Goal: Information Seeking & Learning: Learn about a topic

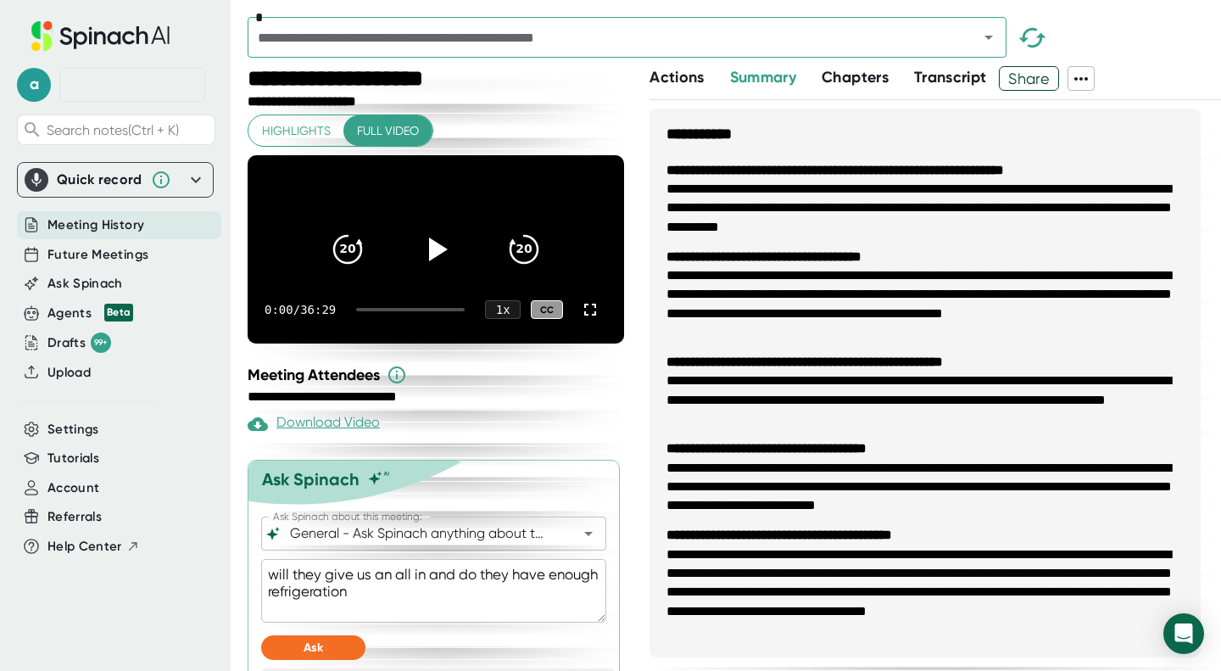
click at [106, 232] on span "Meeting History" at bounding box center [95, 224] width 97 height 19
click at [986, 42] on icon "Open" at bounding box center [988, 37] width 20 height 20
click at [51, 342] on div "Drafts 99+" at bounding box center [79, 342] width 64 height 20
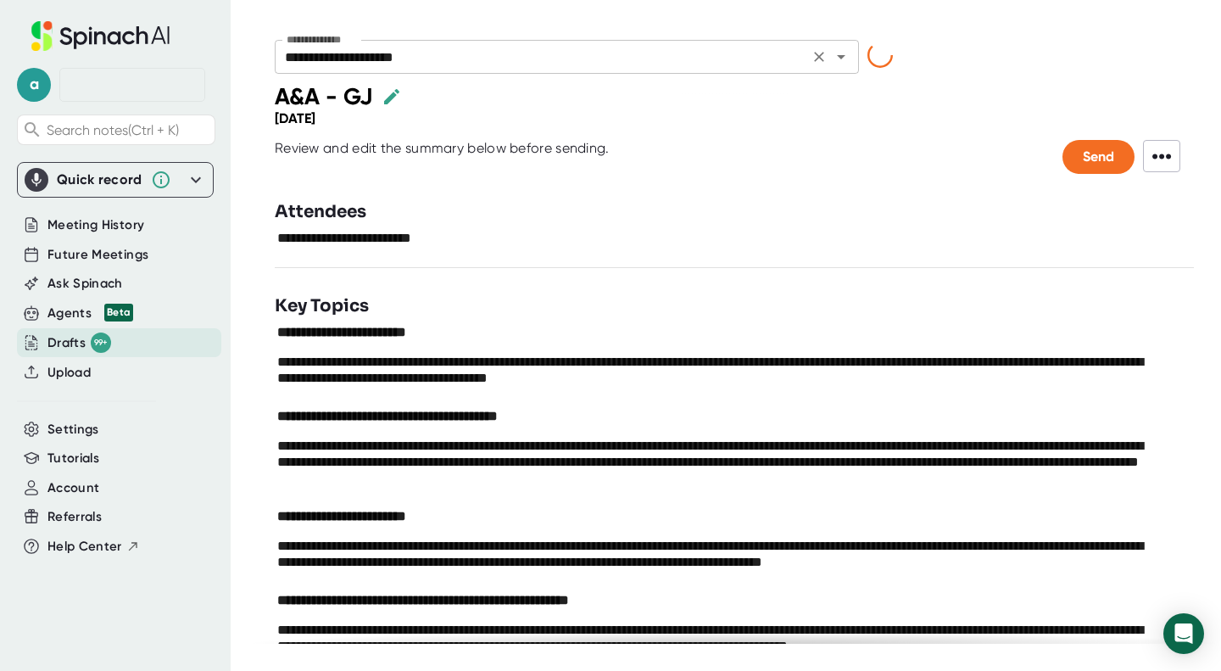
click at [585, 62] on input "**********" at bounding box center [542, 57] width 524 height 24
type input "**********"
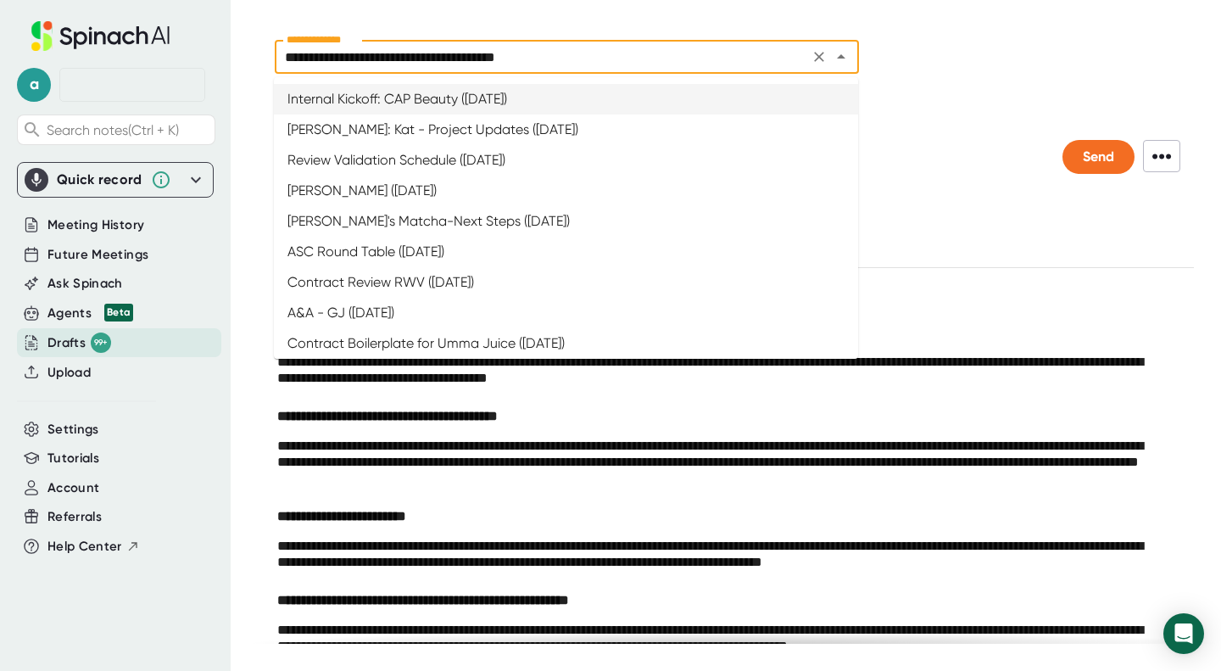
type textarea "**********"
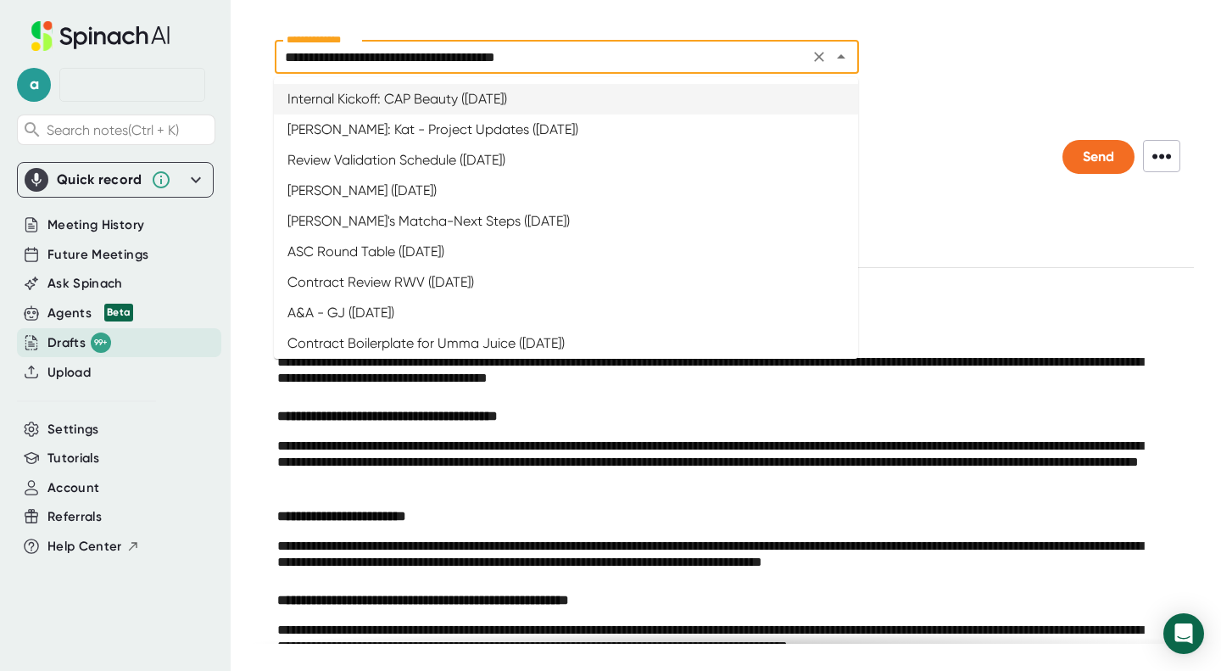
type textarea "**********"
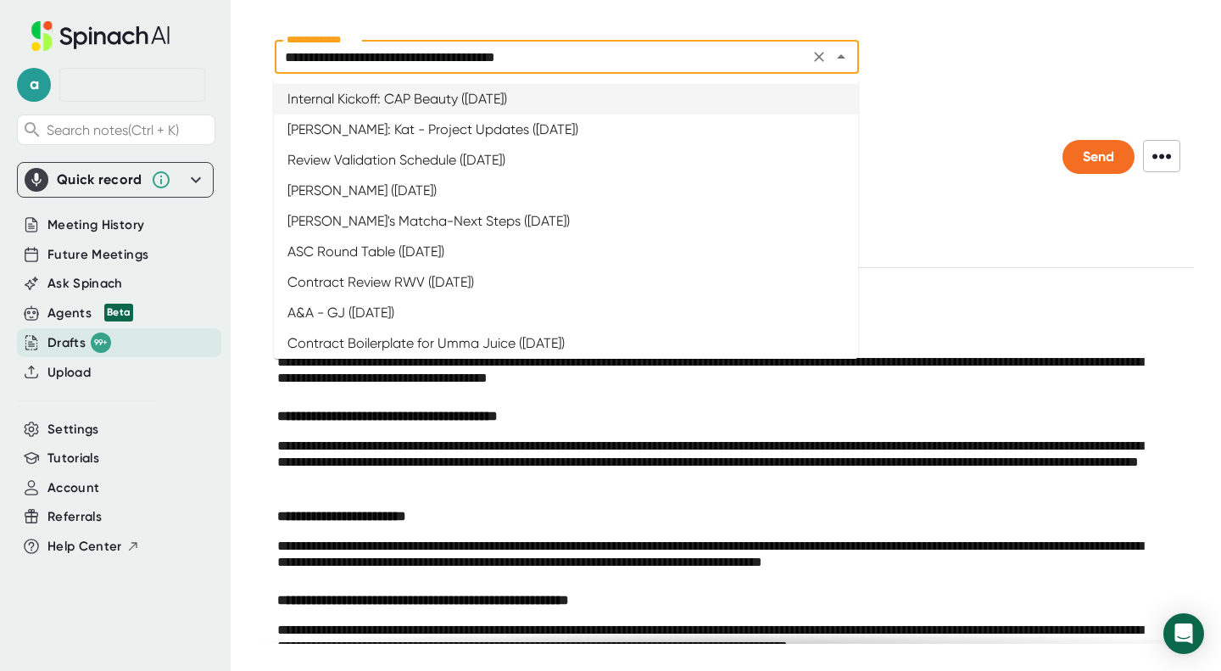
type textarea "**********"
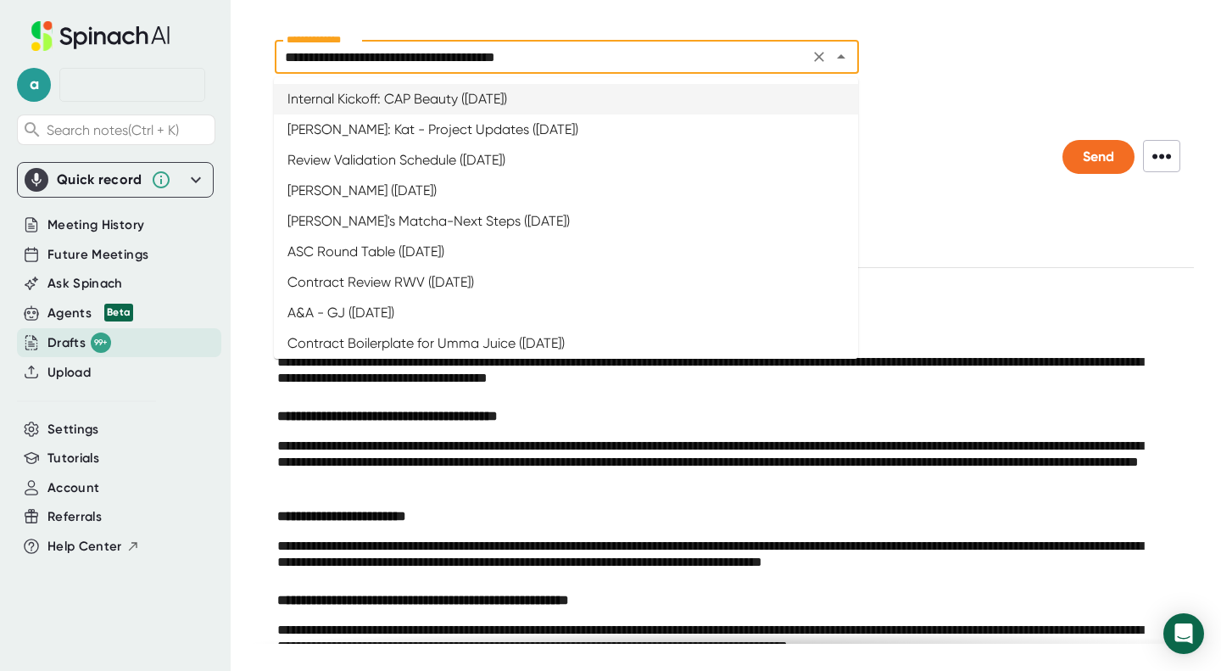
type textarea "**********"
type textarea "*********"
type textarea "**********"
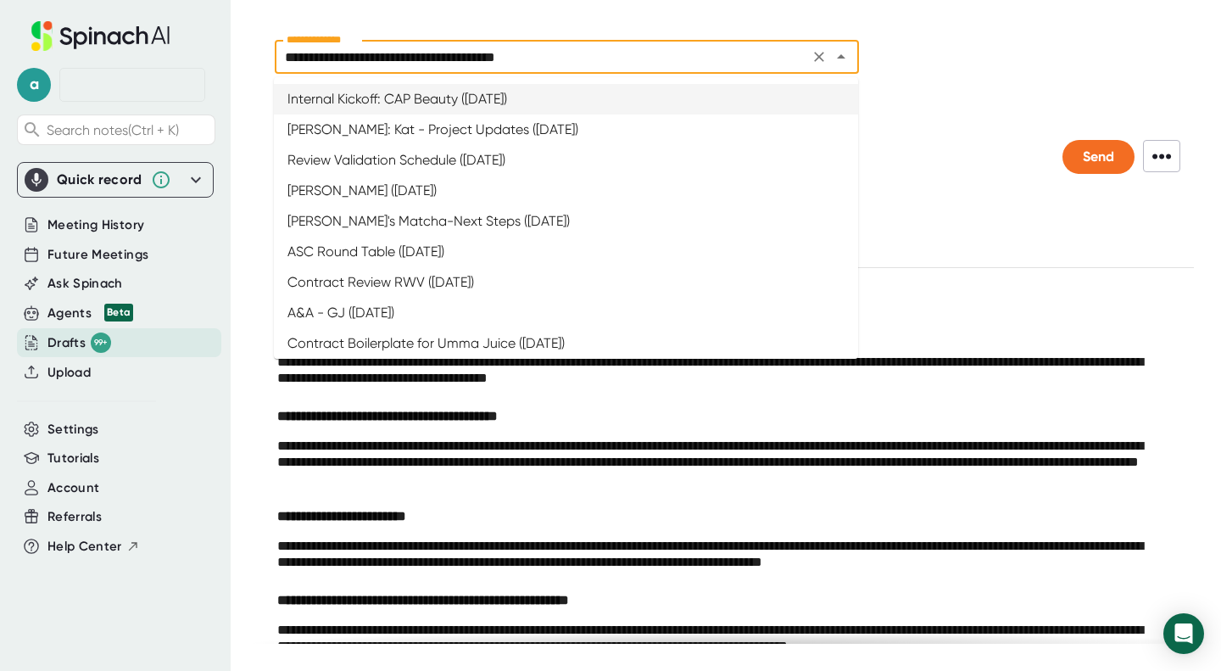
type textarea "**********"
type textarea "*********"
type textarea "**********"
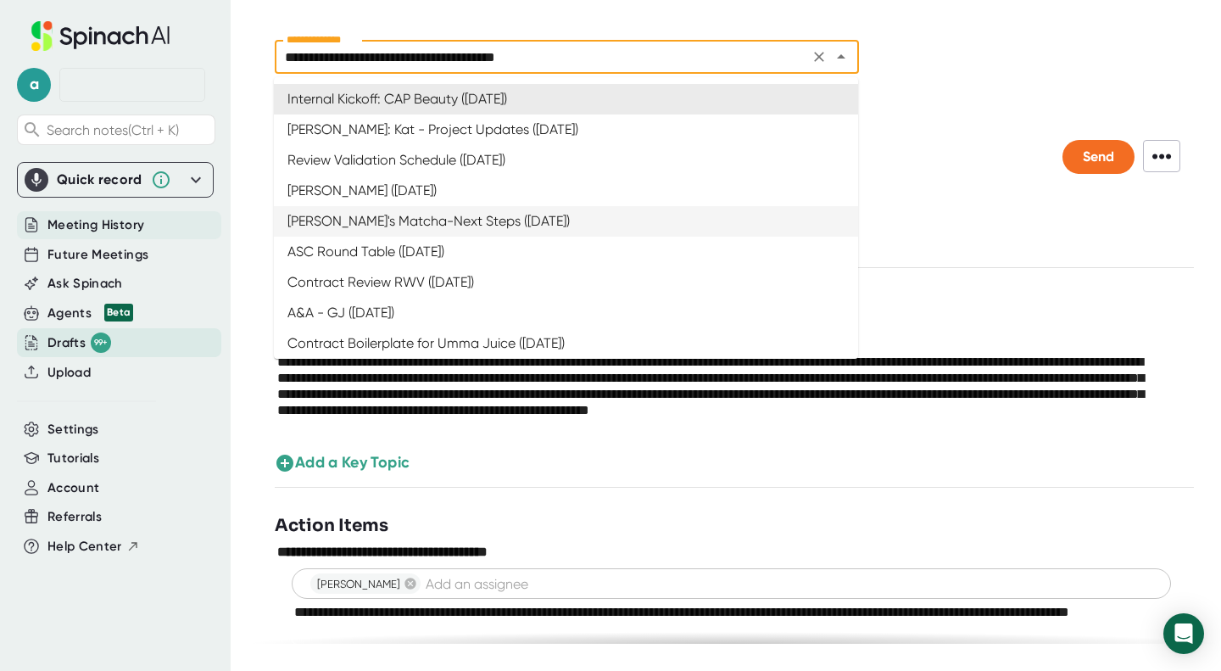
click at [92, 234] on span "Meeting History" at bounding box center [95, 224] width 97 height 19
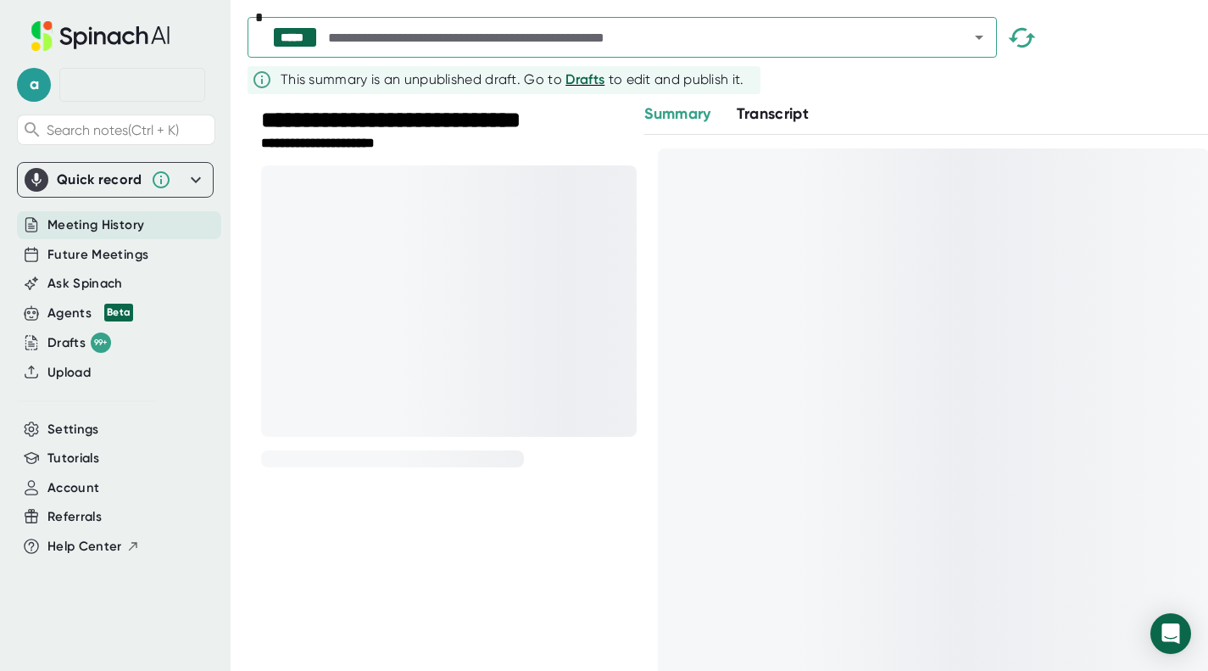
click at [647, 40] on input "text" at bounding box center [633, 37] width 617 height 24
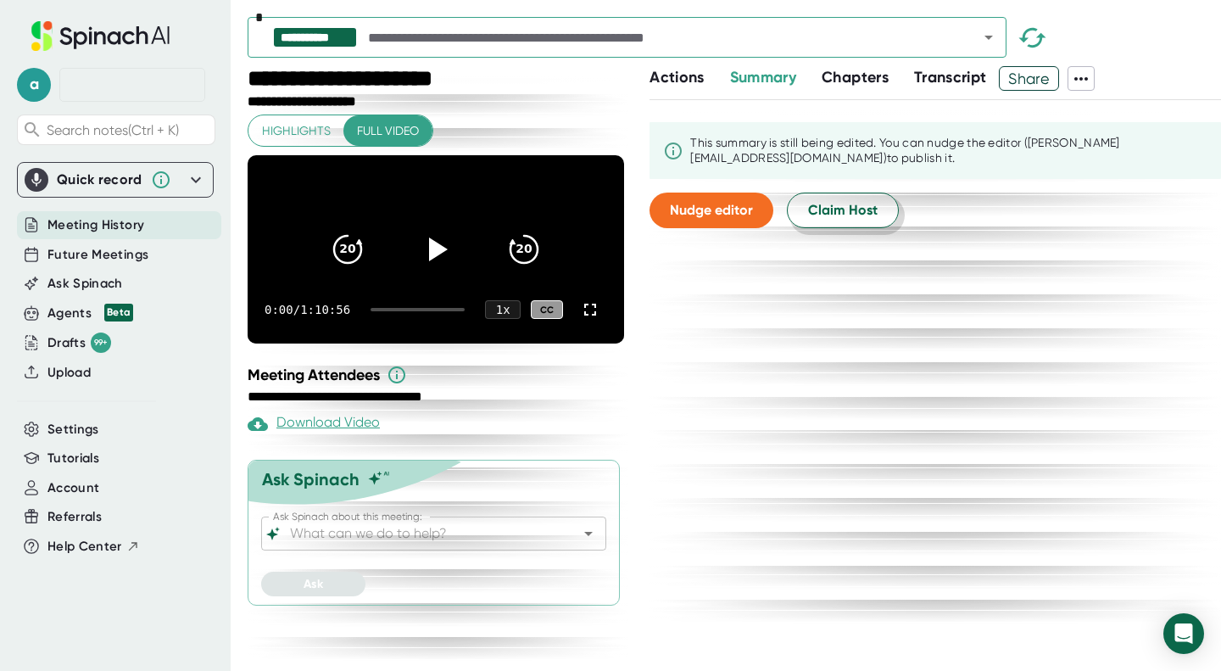
click at [837, 208] on span "Claim Host" at bounding box center [843, 210] width 70 height 20
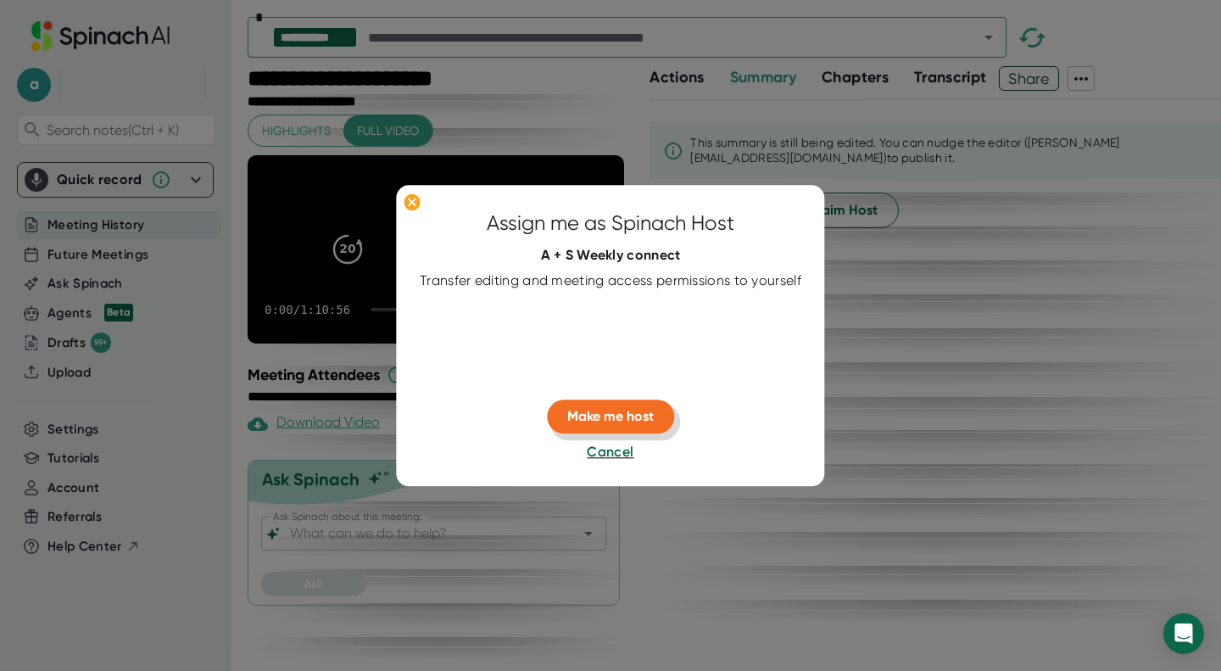
click at [593, 406] on button "Make me host" at bounding box center [610, 417] width 127 height 34
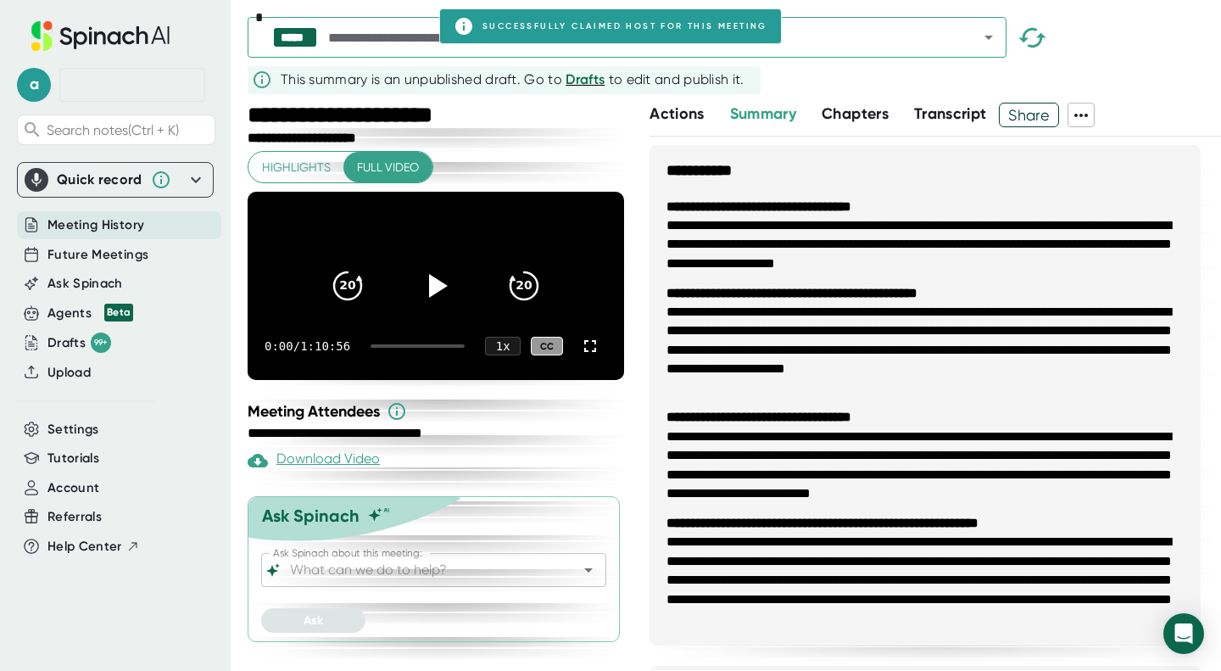
click at [429, 573] on div "Ask Spinach about this meeting:" at bounding box center [433, 570] width 345 height 34
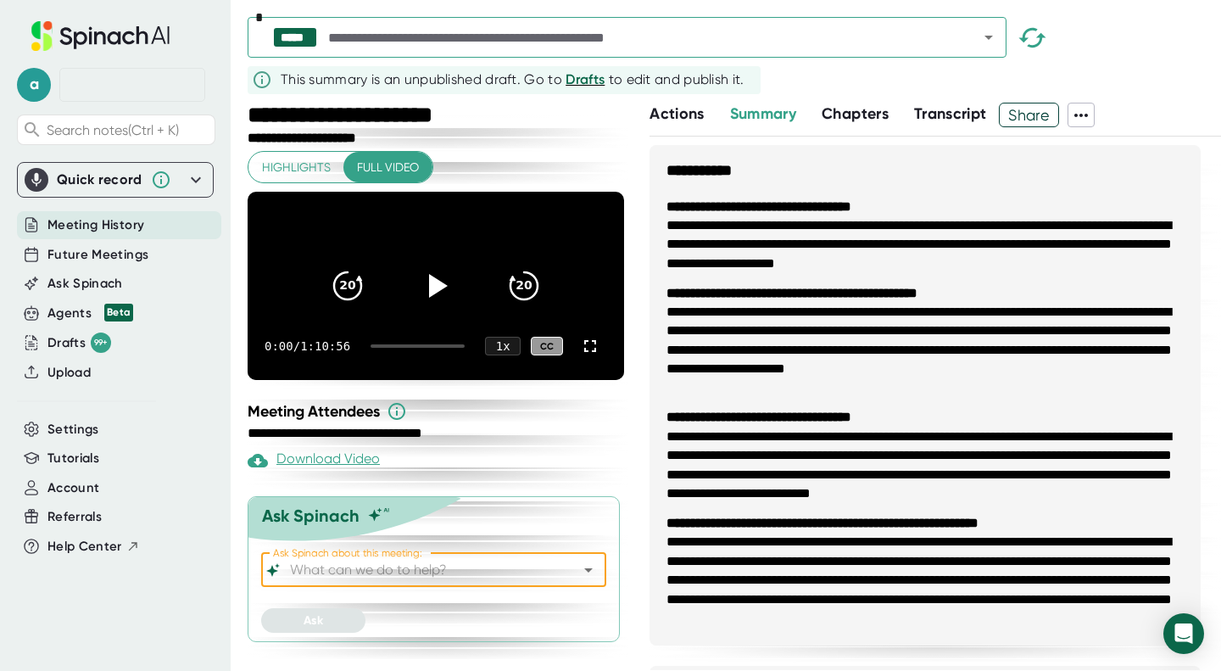
click at [554, 582] on div at bounding box center [576, 570] width 44 height 24
click at [581, 580] on icon "Open" at bounding box center [588, 569] width 20 height 20
click at [797, 325] on li "**********" at bounding box center [924, 350] width 517 height 95
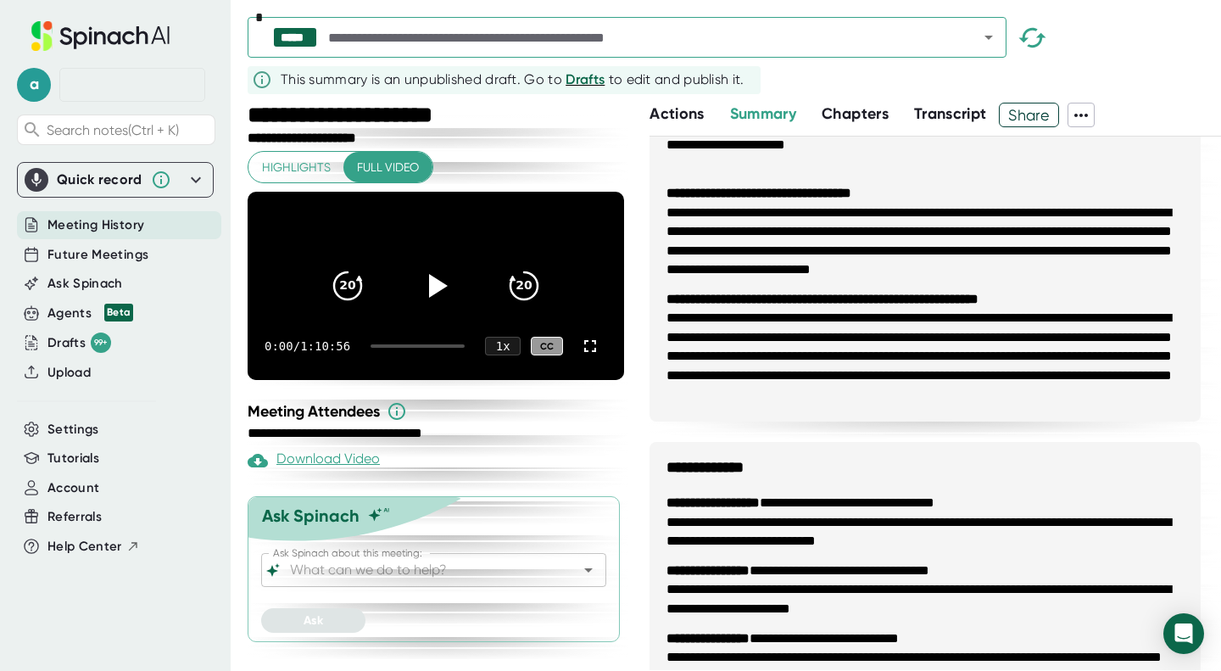
scroll to position [223, 0]
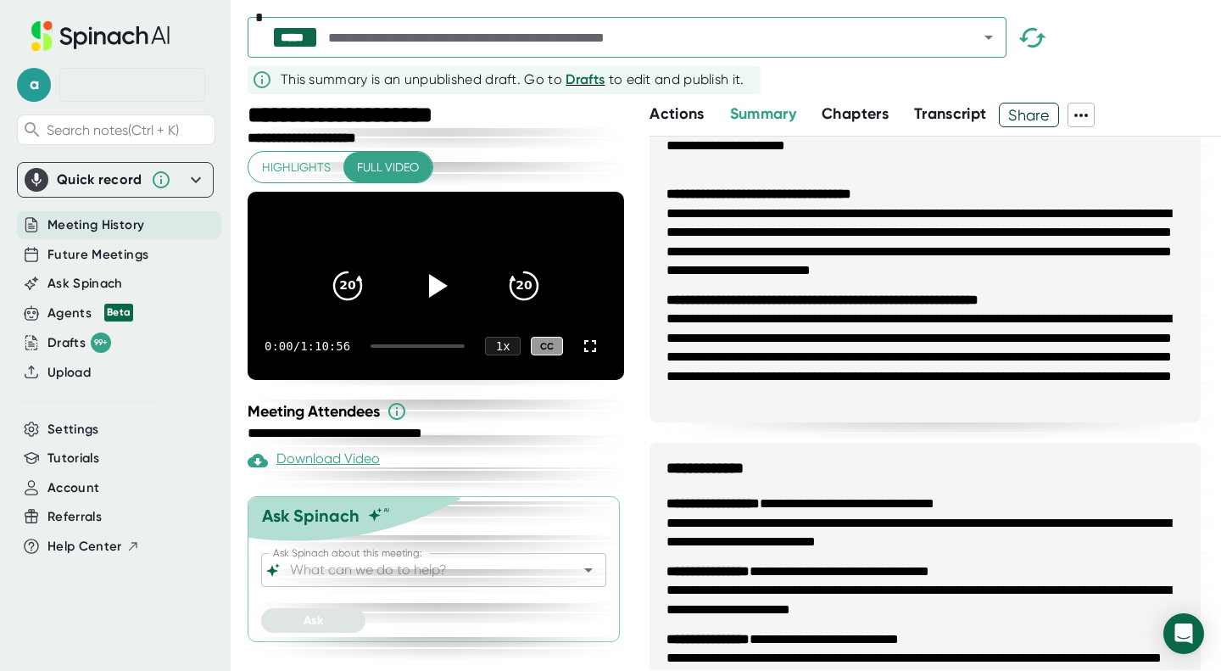
click at [427, 573] on div "Ask Spinach about this meeting:" at bounding box center [433, 570] width 345 height 34
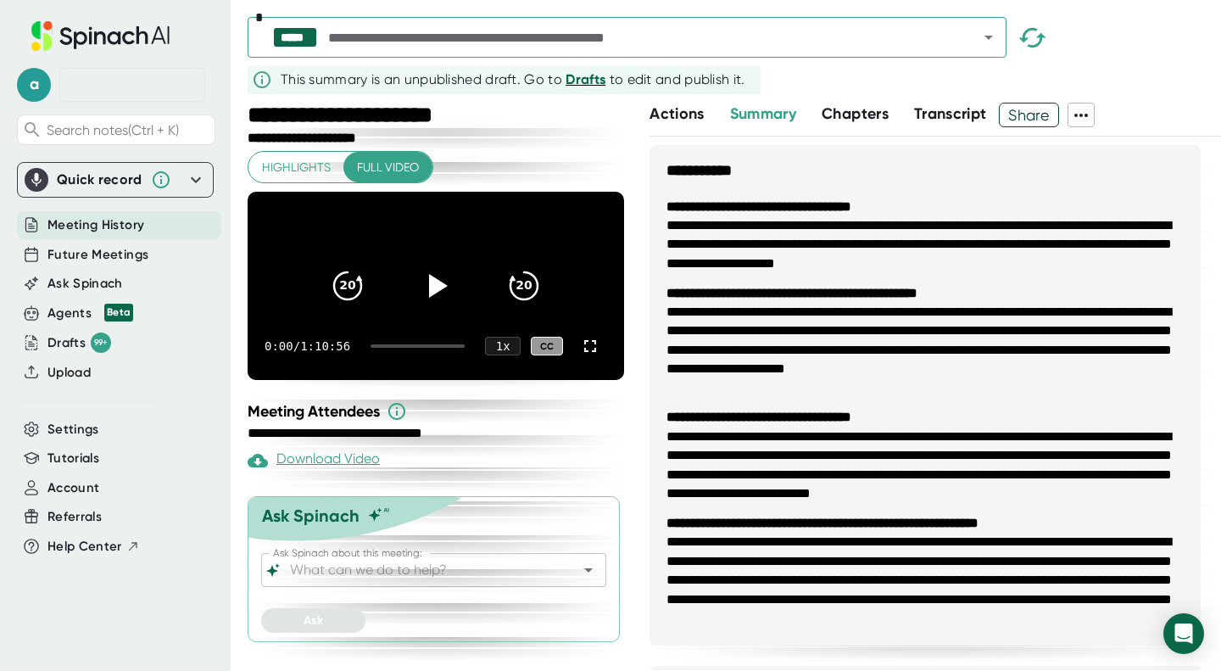
click at [582, 82] on span "Drafts" at bounding box center [585, 79] width 40 height 16
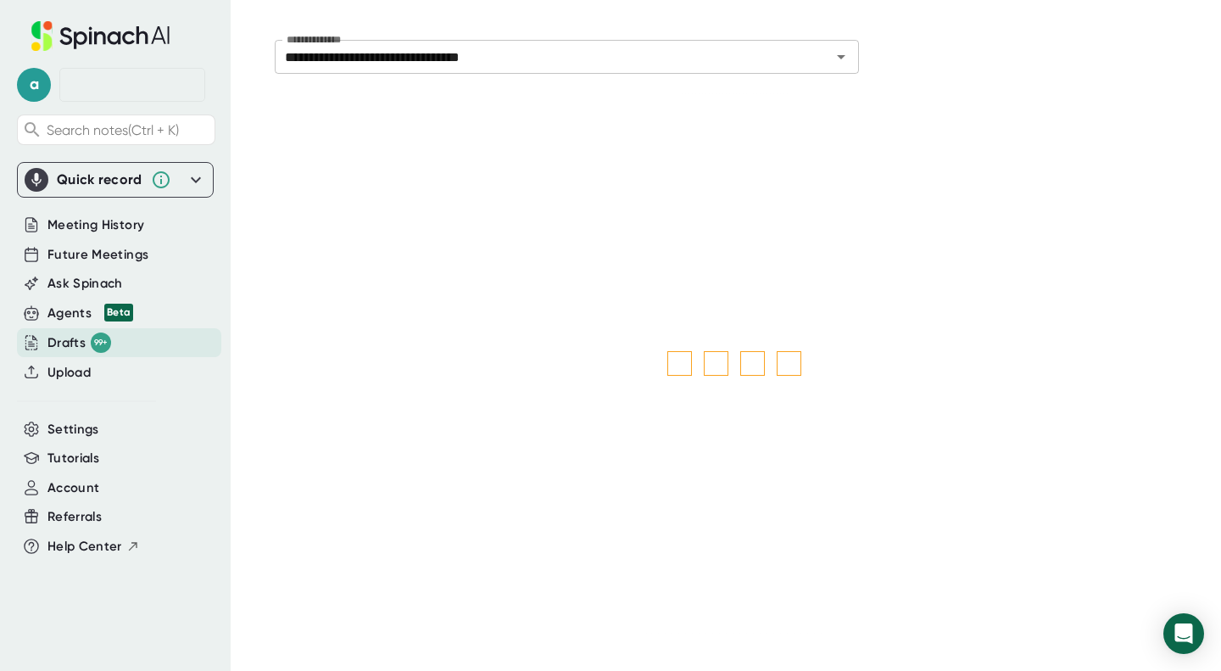
type input "**********"
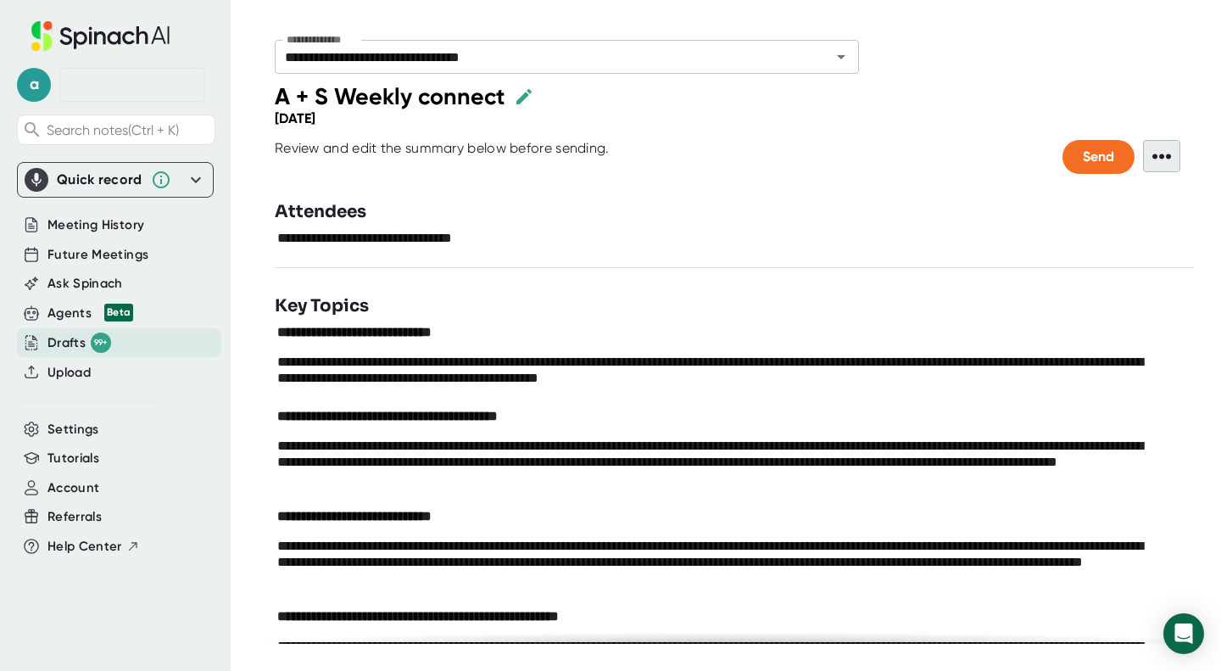
click at [1156, 159] on span "•••" at bounding box center [1161, 156] width 37 height 32
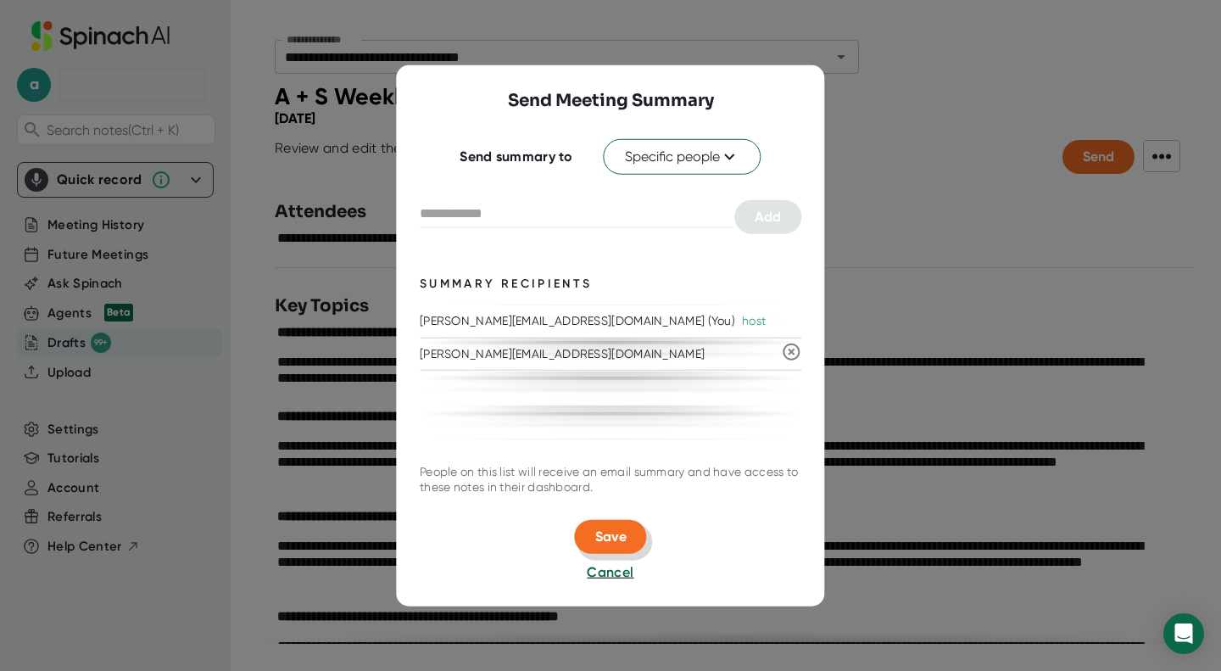
click at [615, 526] on button "Save" at bounding box center [611, 537] width 72 height 34
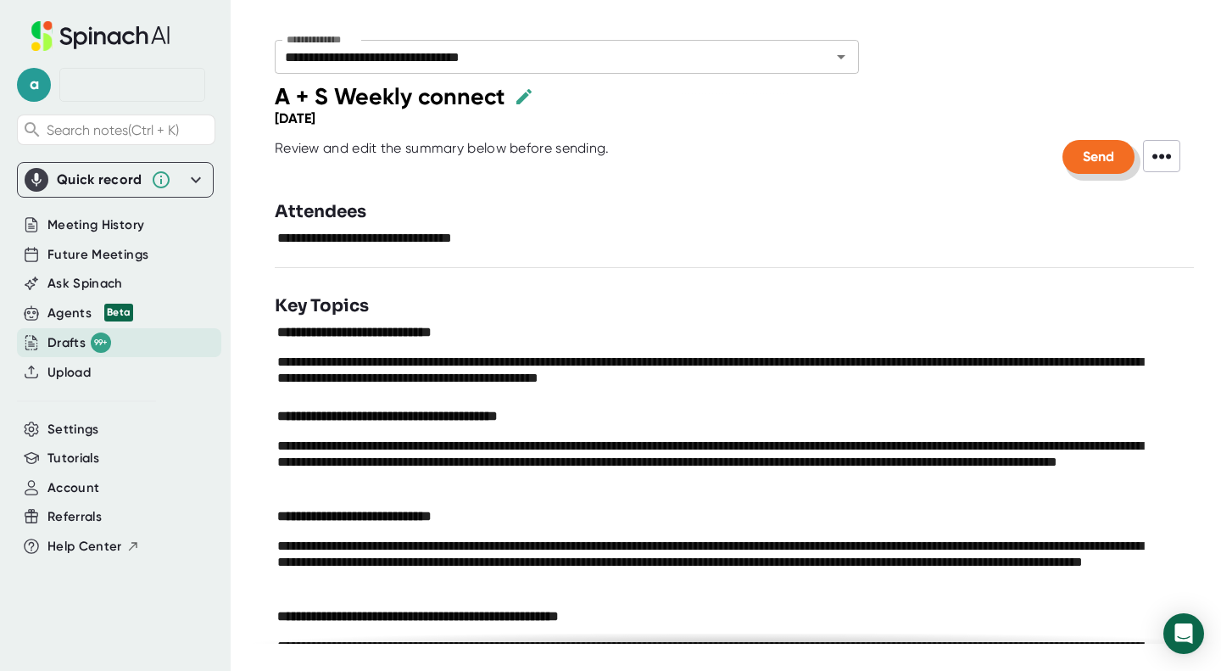
click at [1082, 163] on span "Send" at bounding box center [1097, 156] width 31 height 16
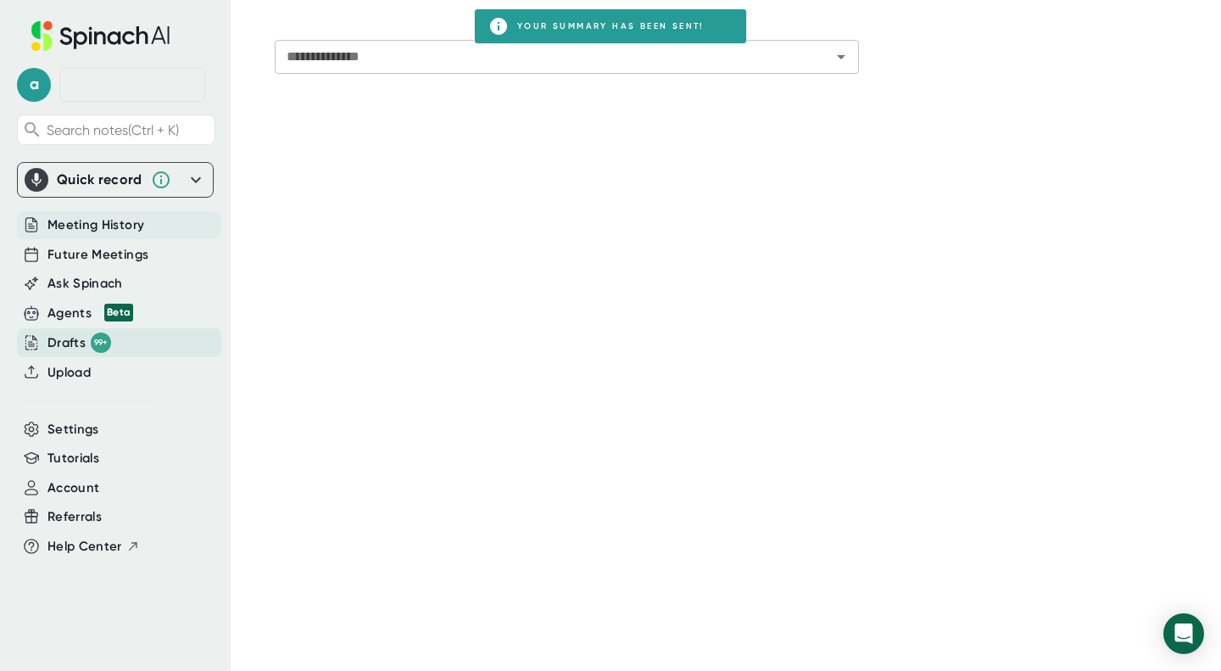
click at [96, 228] on span "Meeting History" at bounding box center [95, 224] width 97 height 19
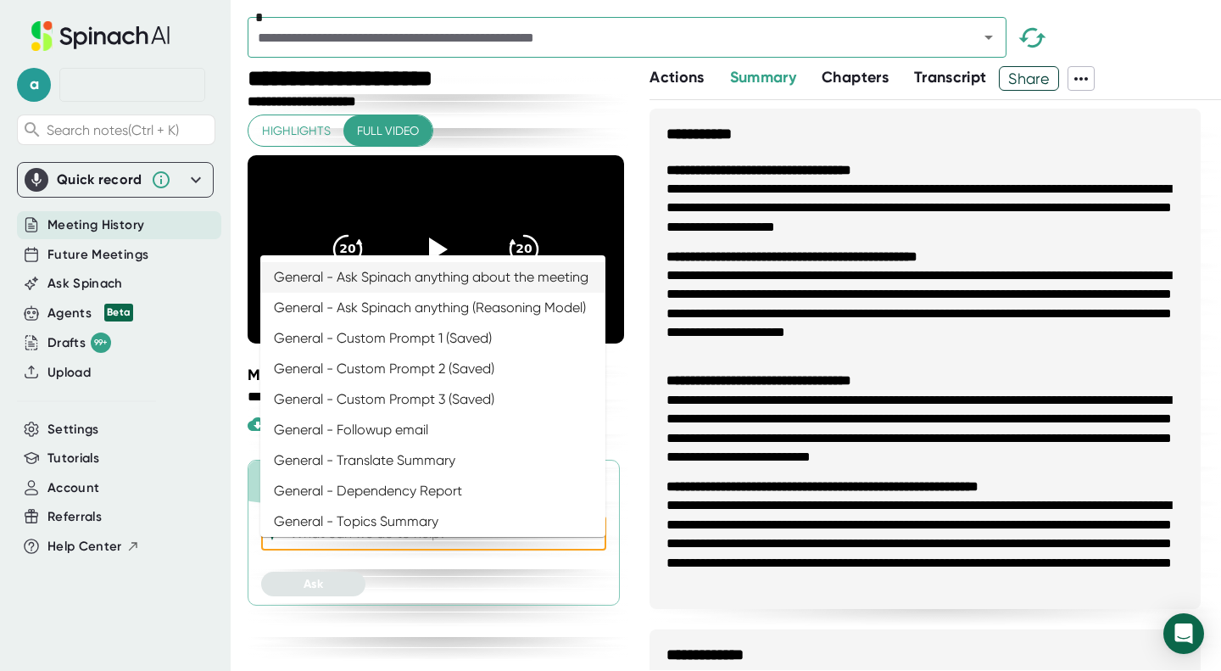
click at [484, 545] on input "Ask Spinach about this meeting:" at bounding box center [419, 533] width 264 height 24
click at [469, 274] on li "General - Ask Spinach anything about the meeting" at bounding box center [432, 277] width 345 height 31
type input "General - Ask Spinach anything about the meeting"
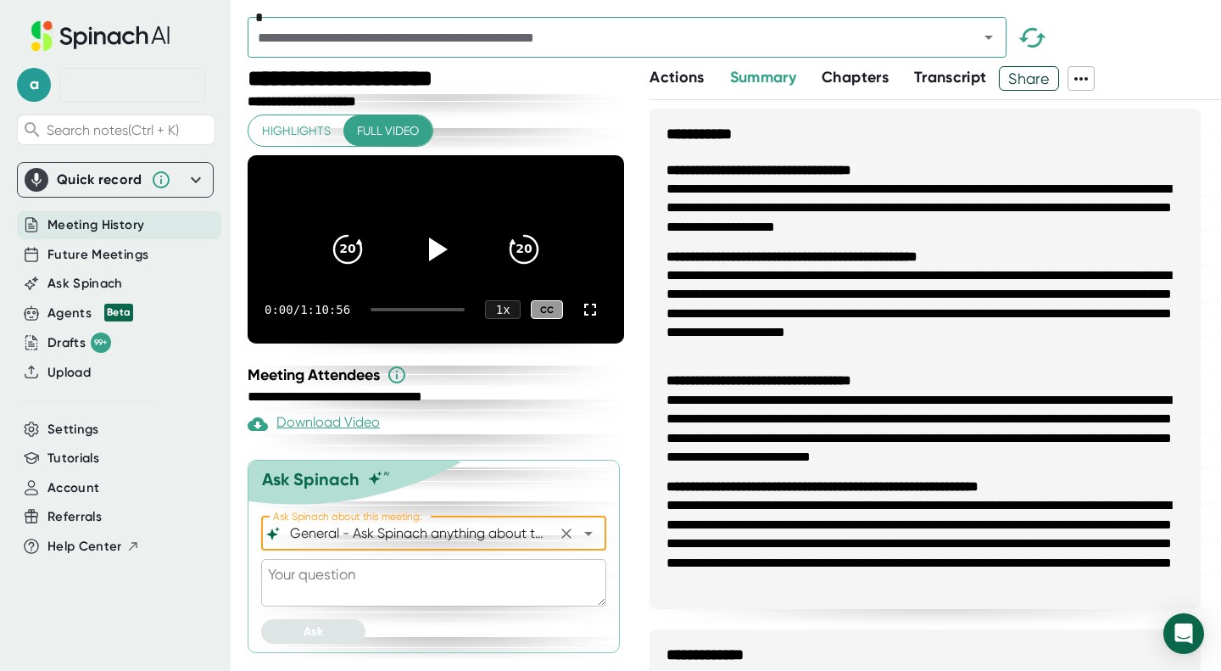
click at [450, 586] on textarea at bounding box center [433, 582] width 345 height 47
type textarea "T"
type textarea "x"
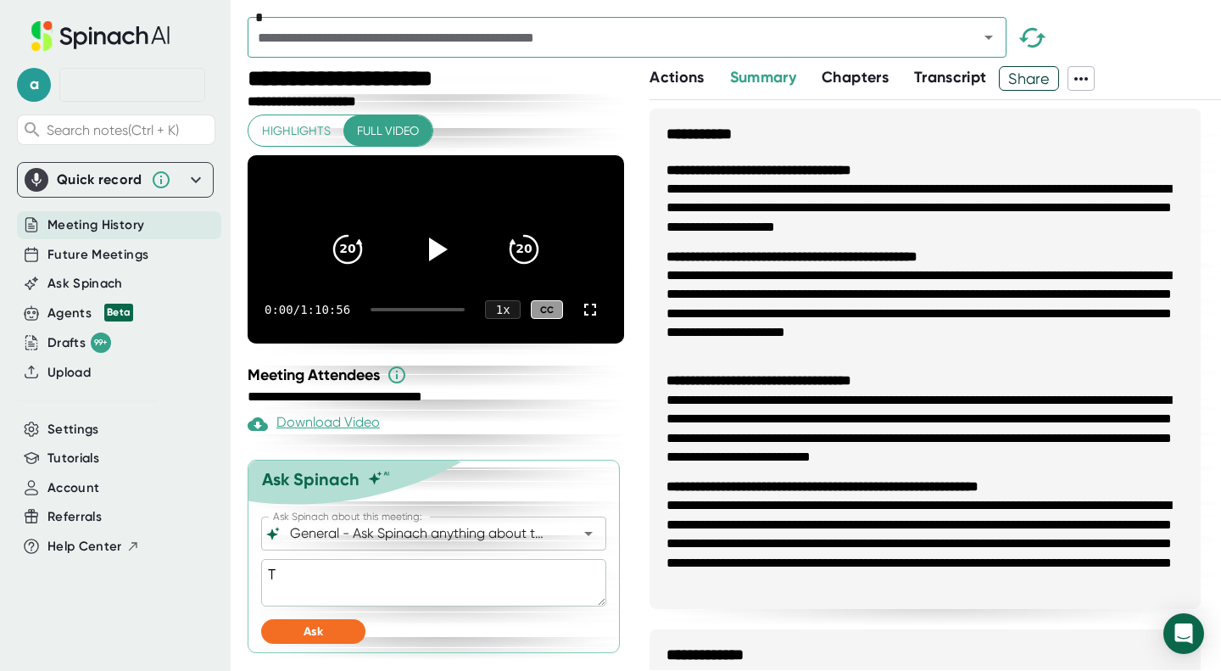
type textarea "x"
type textarea "W"
type textarea "x"
type textarea "Wa"
type textarea "x"
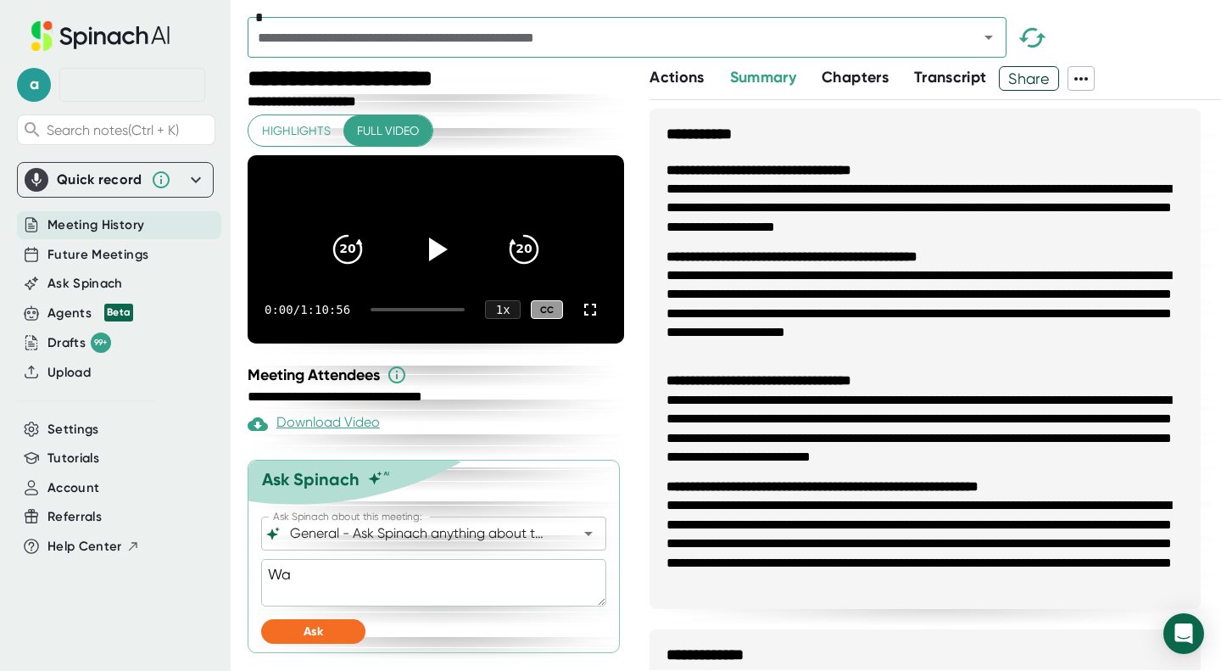
type textarea "W"
type textarea "x"
type textarea "Wh"
type textarea "x"
type textarea "Wha"
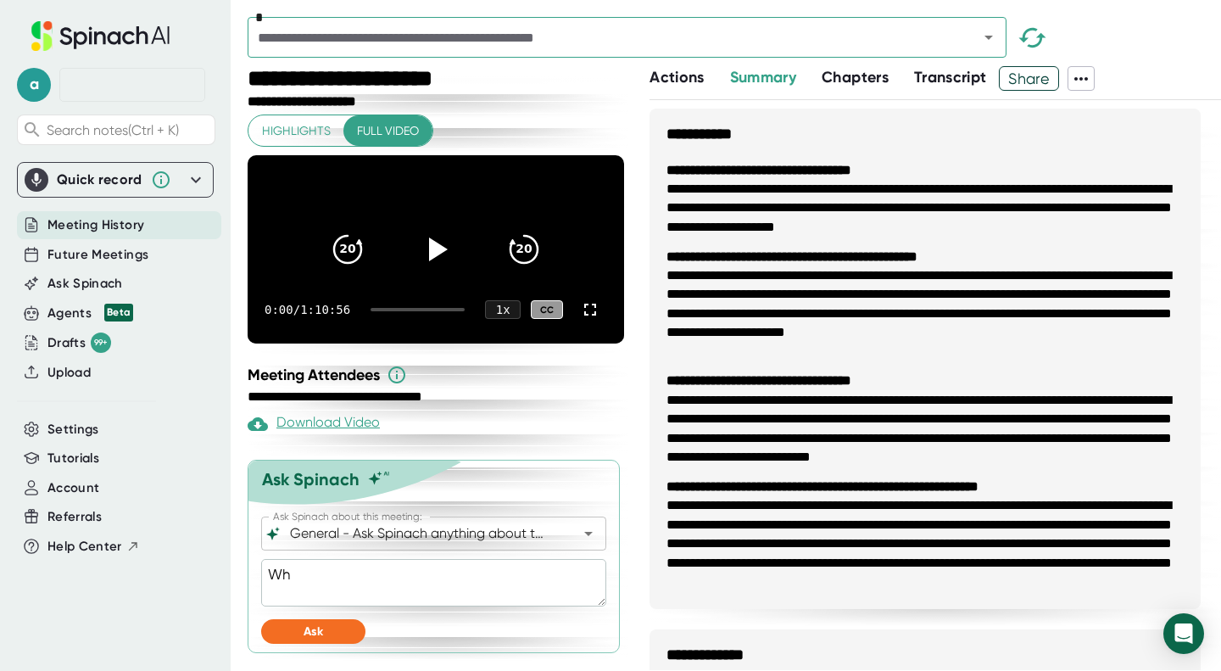
type textarea "x"
type textarea "What"
type textarea "x"
type textarea "What"
type textarea "x"
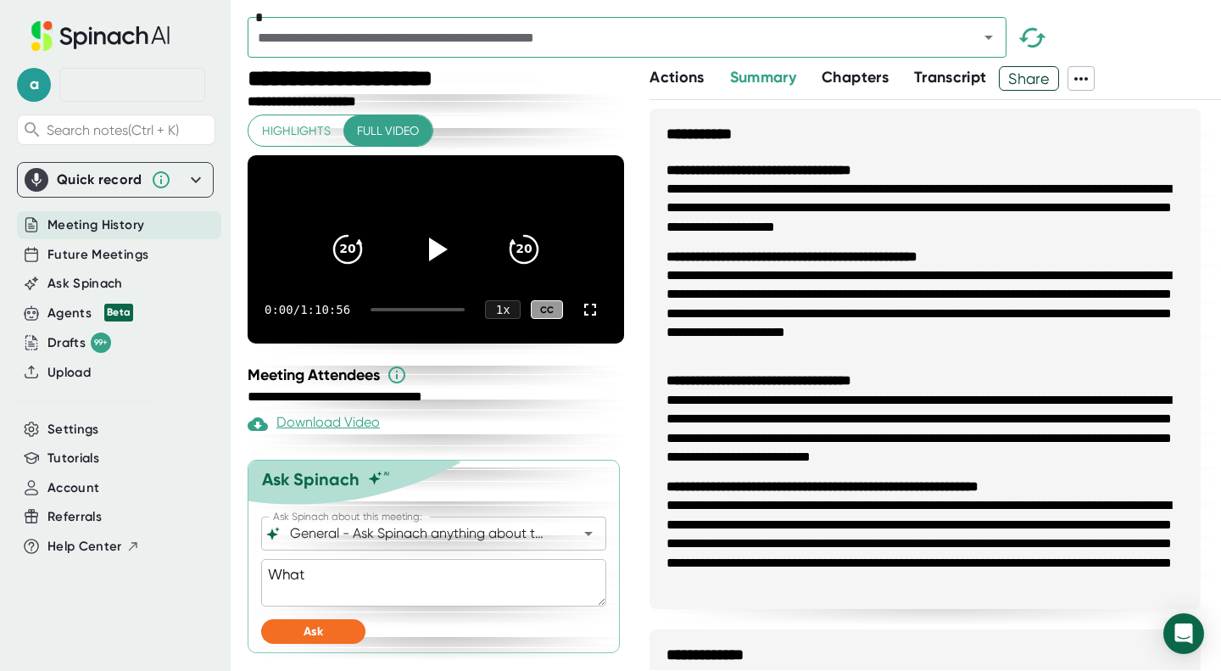
type textarea "What d"
type textarea "x"
type textarea "What di"
type textarea "x"
type textarea "What did"
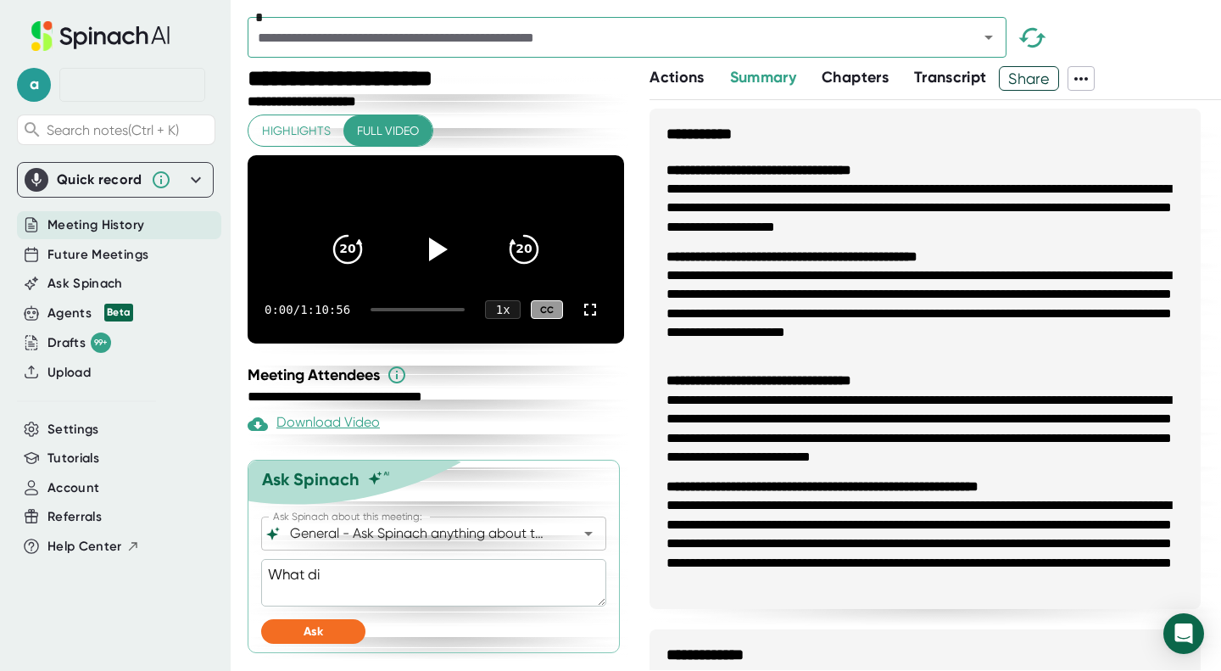
type textarea "x"
type textarea "What did"
type textarea "x"
type textarea "What did s"
type textarea "x"
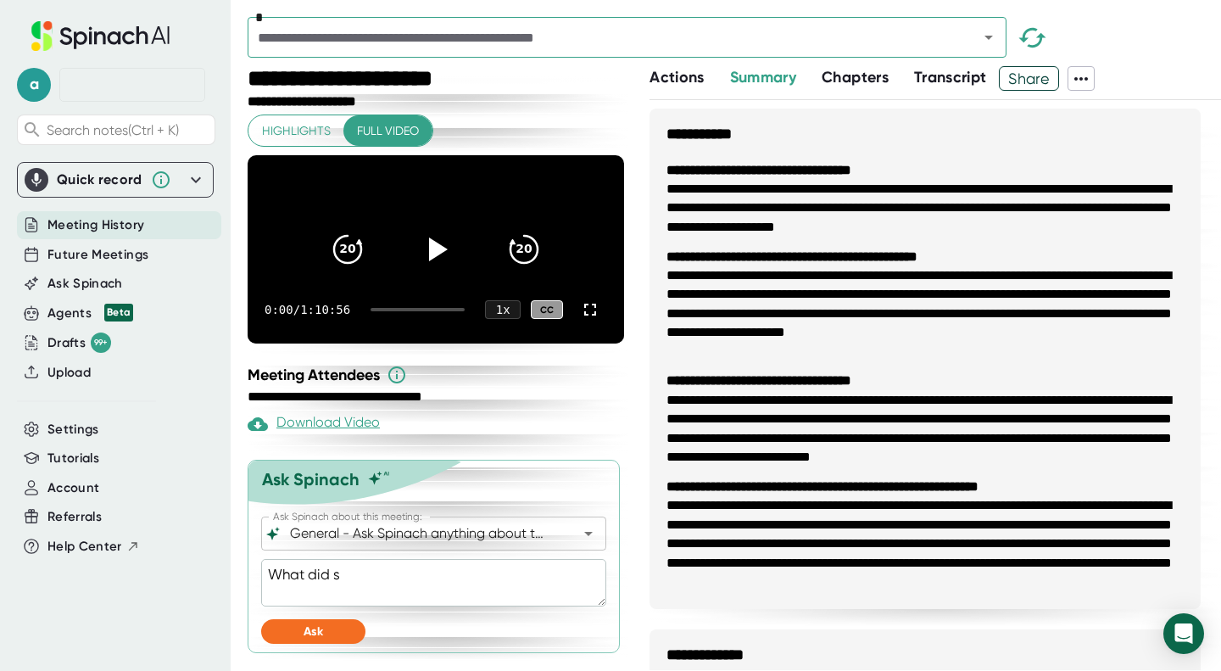
type textarea "What did sh"
type textarea "x"
type textarea "What did she"
type textarea "x"
type textarea "What did she s"
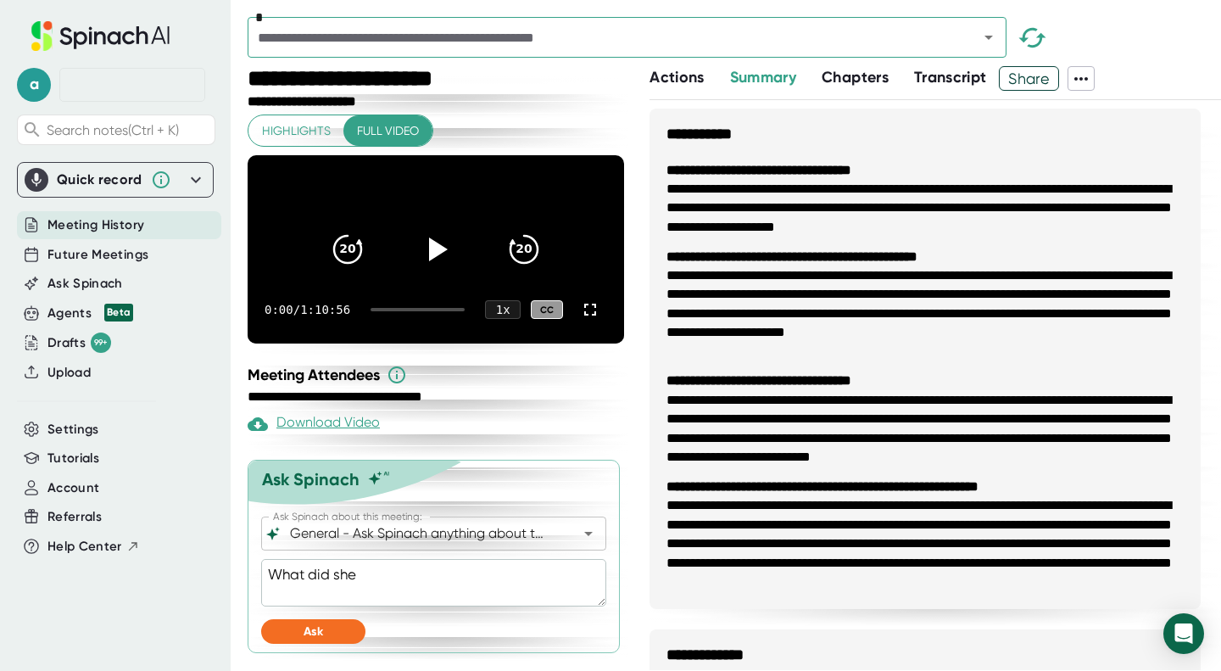
type textarea "x"
type textarea "What did she sa"
type textarea "x"
type textarea "What did she say"
type textarea "x"
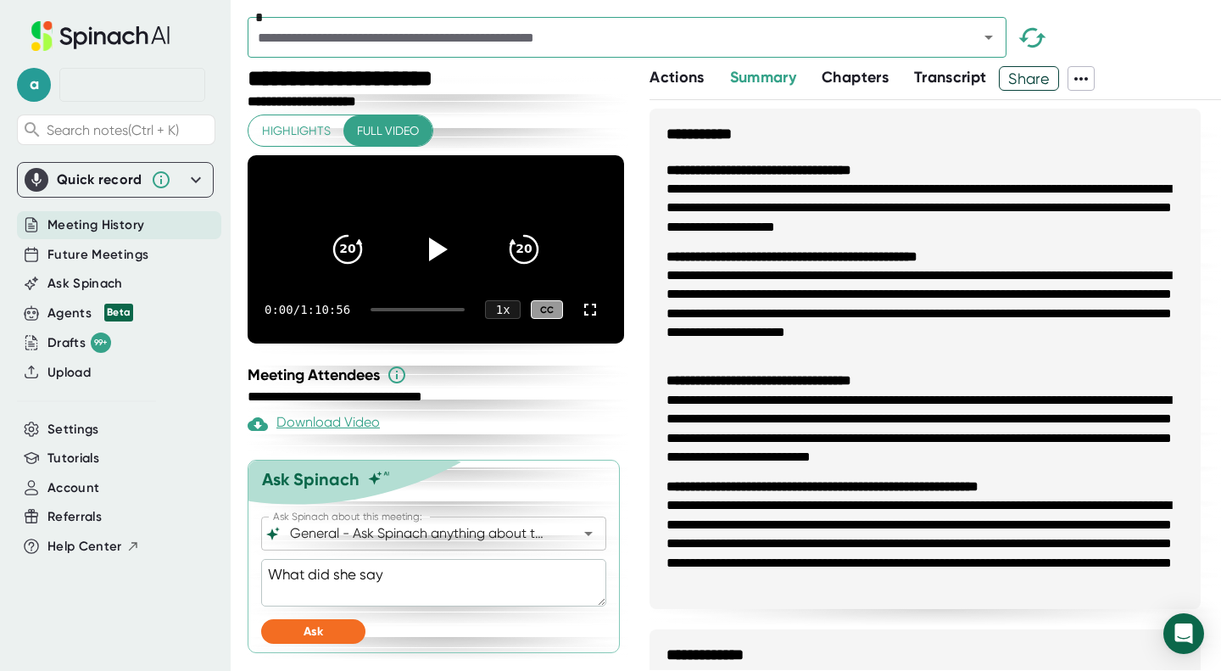
type textarea "What did she say"
type textarea "x"
type textarea "What did she say a"
type textarea "x"
type textarea "What did she say ab"
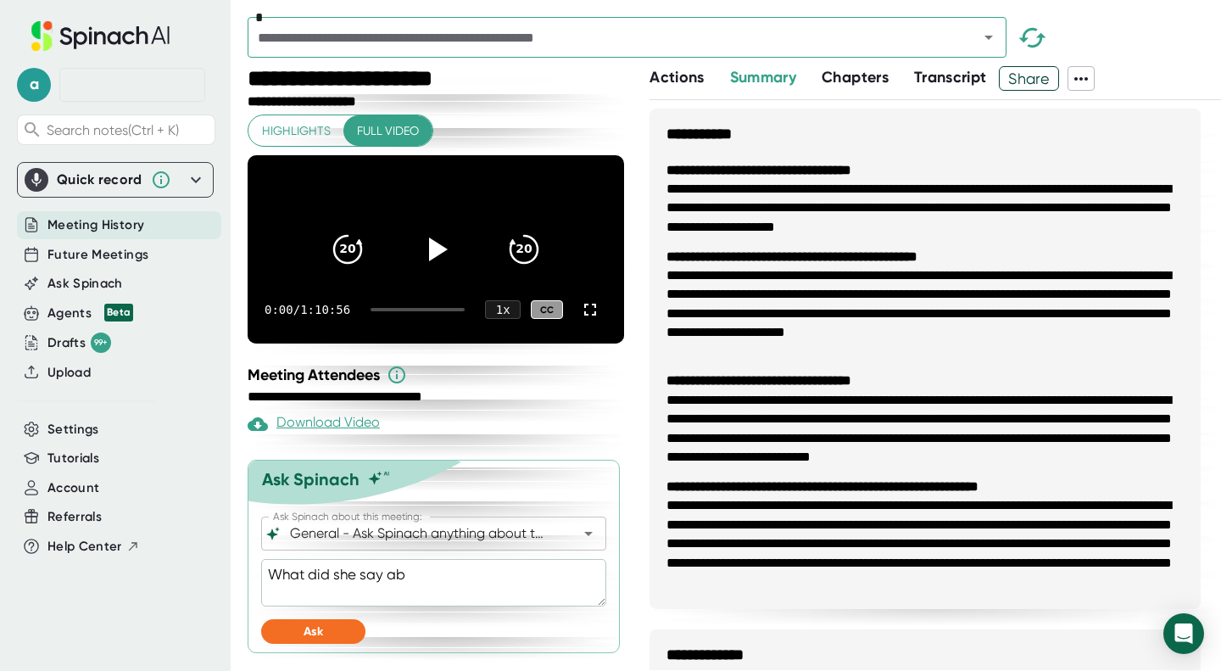
type textarea "x"
type textarea "What did she say abo"
type textarea "x"
type textarea "What did she say abou"
type textarea "x"
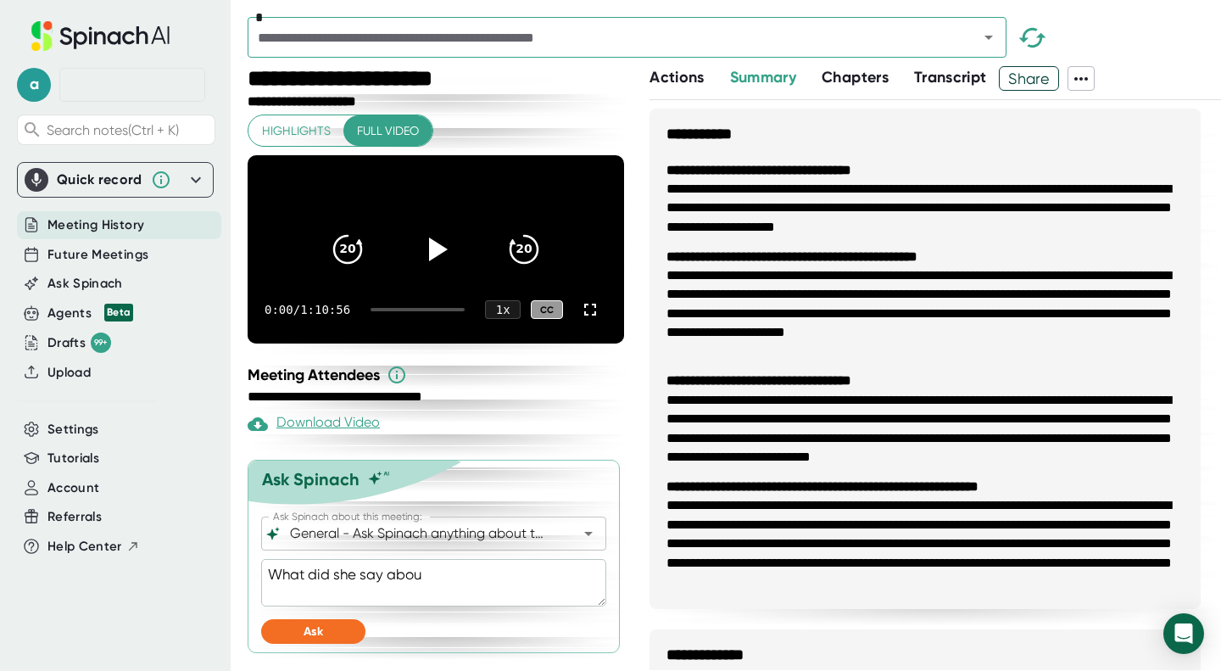
type textarea "What did she say about"
type textarea "x"
type textarea "What did she say about"
type textarea "x"
type textarea "b"
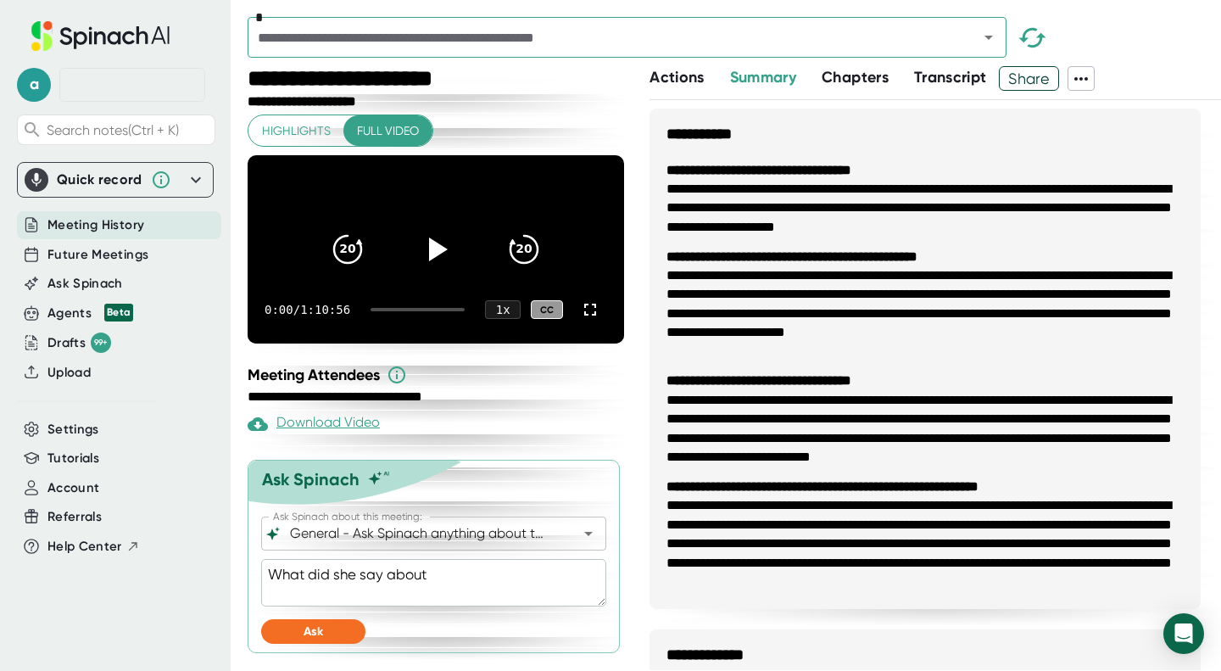
type textarea "x"
type textarea "ba"
type textarea "x"
type textarea "bas"
type textarea "x"
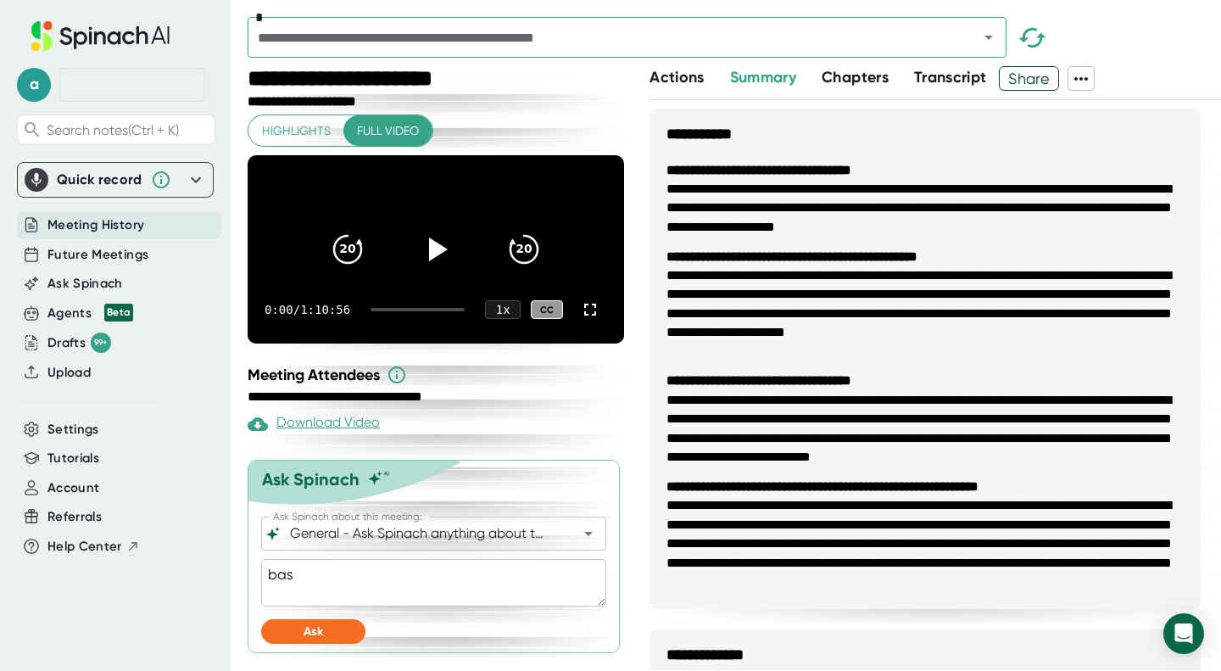
type textarea "base"
type textarea "x"
type textarea "based"
type textarea "x"
type textarea "based"
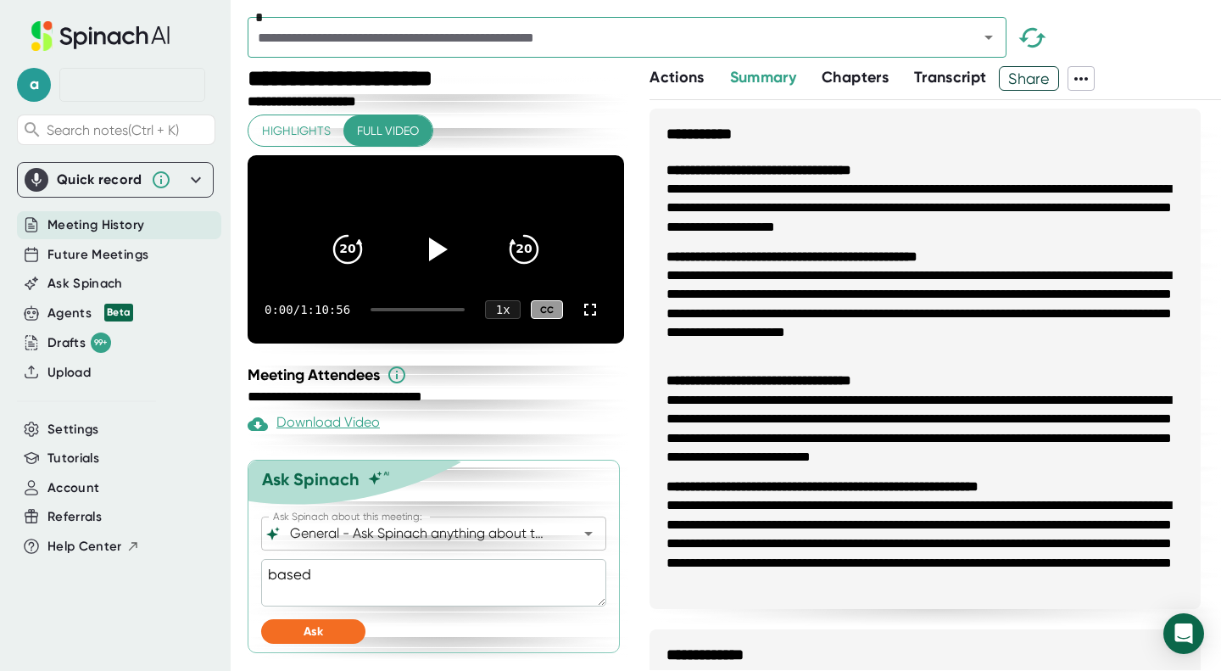
type textarea "x"
type textarea "based o"
type textarea "x"
type textarea "based on"
type textarea "x"
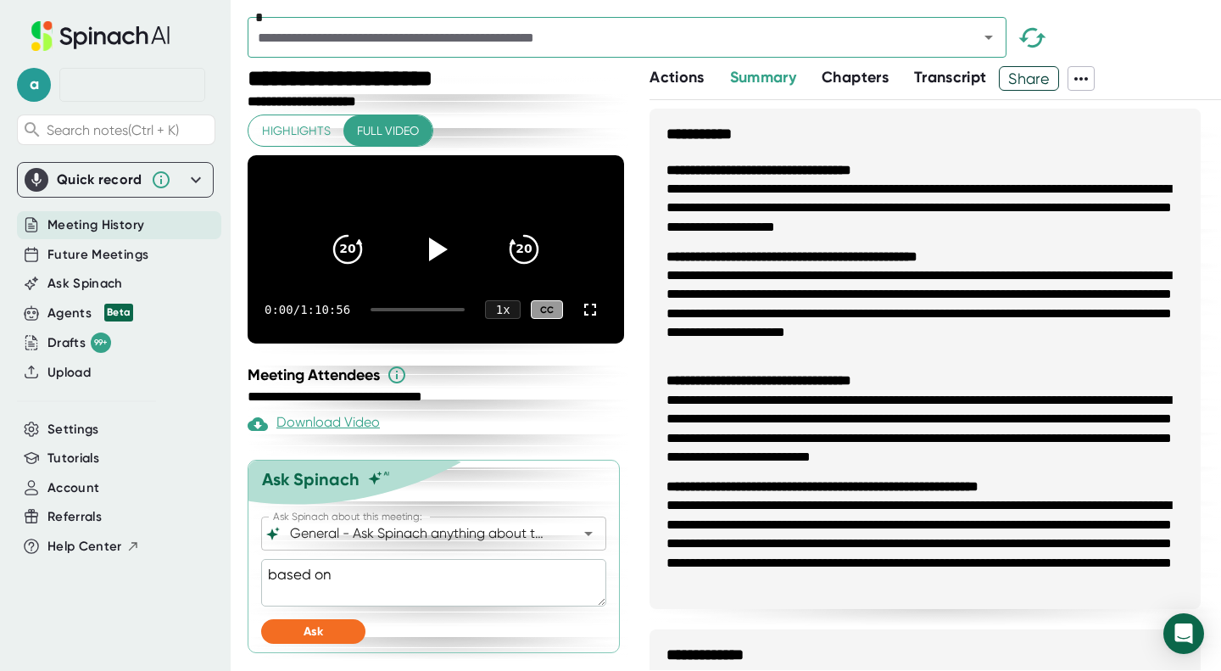
type textarea "based on"
type textarea "x"
type textarea "based on w"
type textarea "x"
type textarea "based on wh"
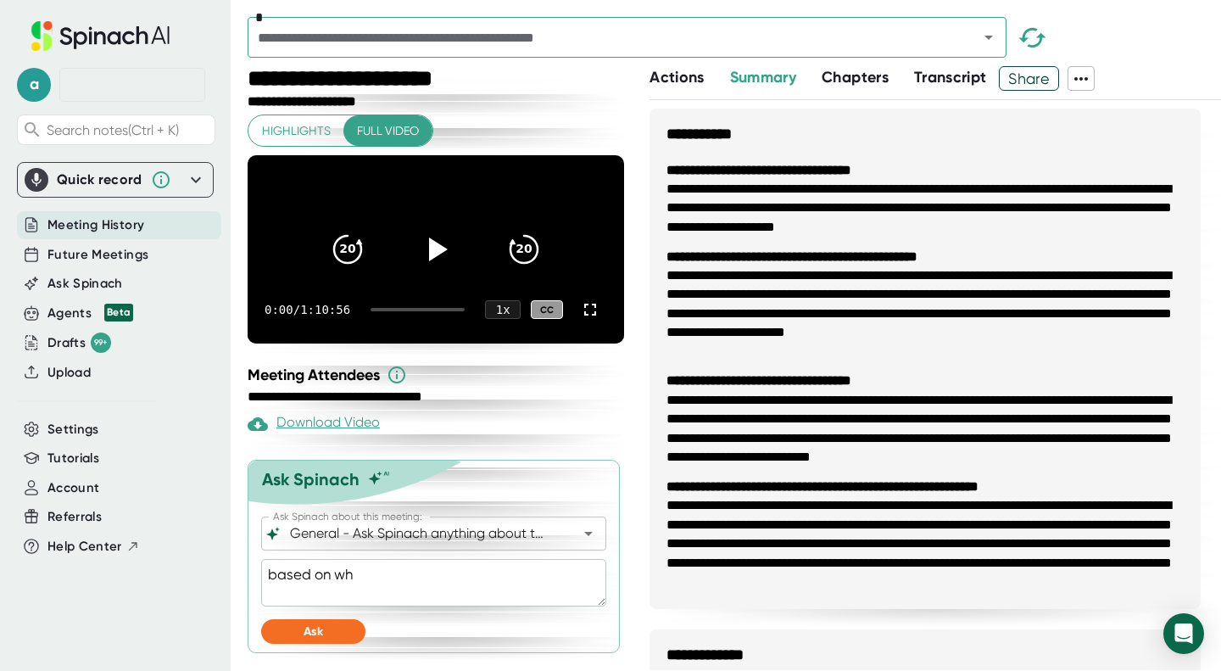
type textarea "x"
type textarea "based on wha"
type textarea "x"
type textarea "based on what"
type textarea "x"
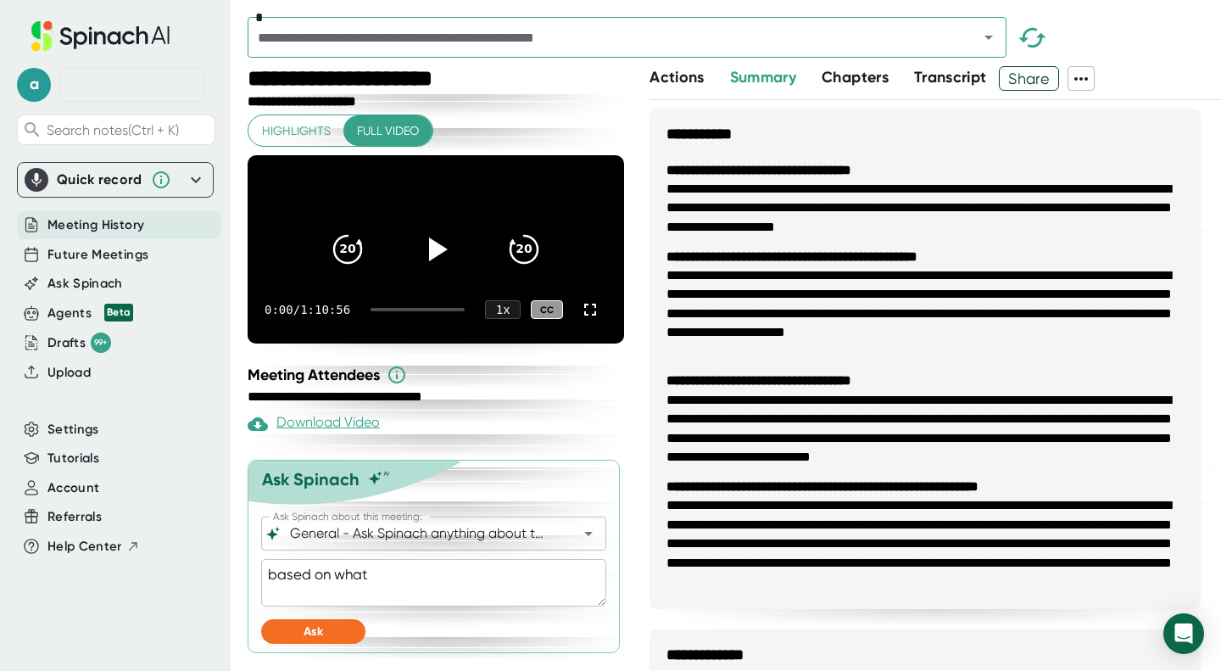
type textarea "based on what"
type textarea "x"
type textarea "based on what S"
type textarea "x"
type textarea "based on what St"
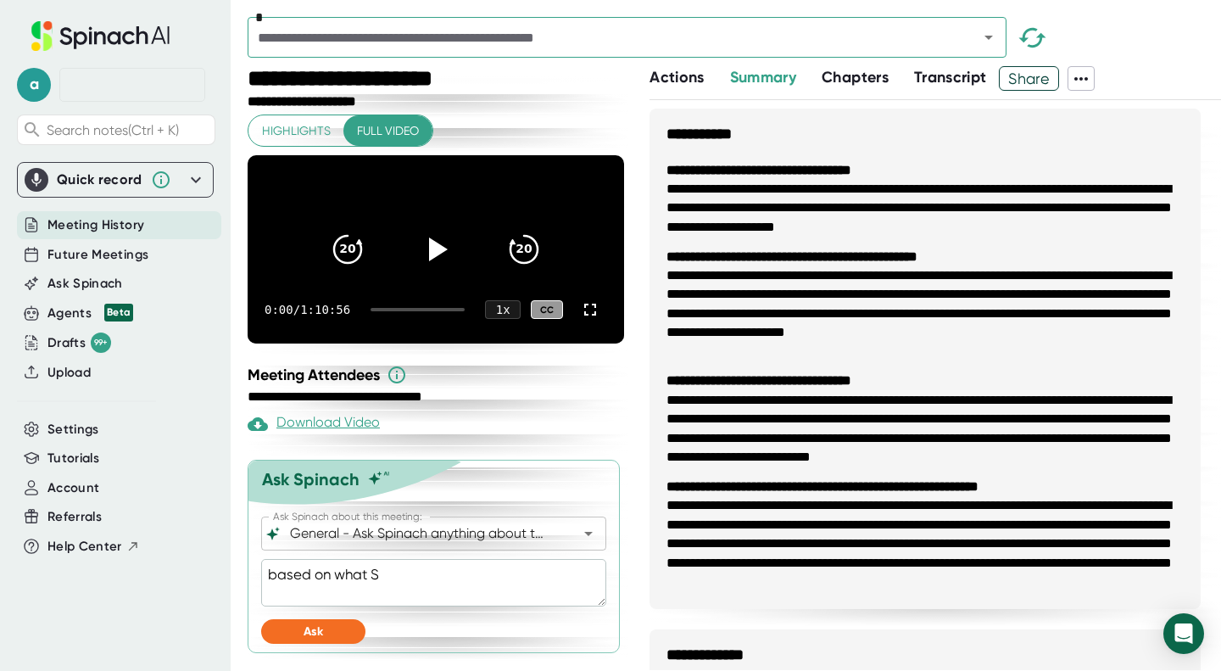
type textarea "x"
type textarea "based on what Ste"
type textarea "x"
type textarea "based on what Step"
type textarea "x"
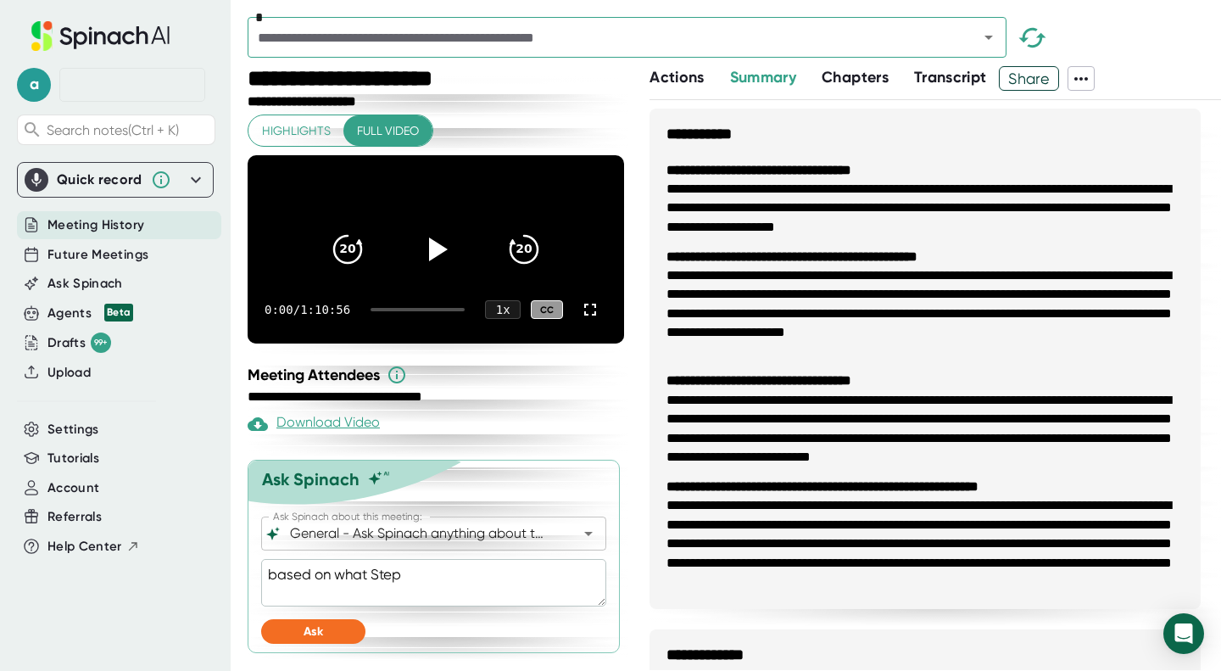
type textarea "based on what Steph"
type textarea "x"
type textarea "based on what Stepha"
type textarea "x"
type textarea "based on what Stephan"
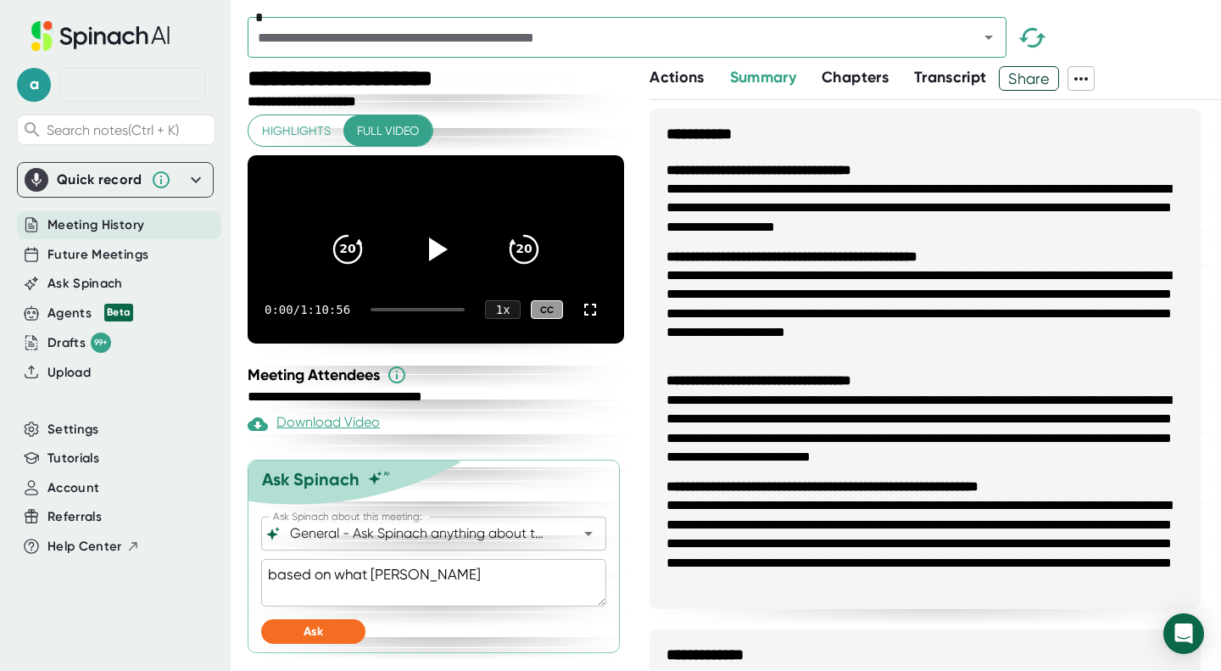
type textarea "x"
type textarea "based on what Stephani"
type textarea "x"
type textarea "based on what Stephanie"
type textarea "x"
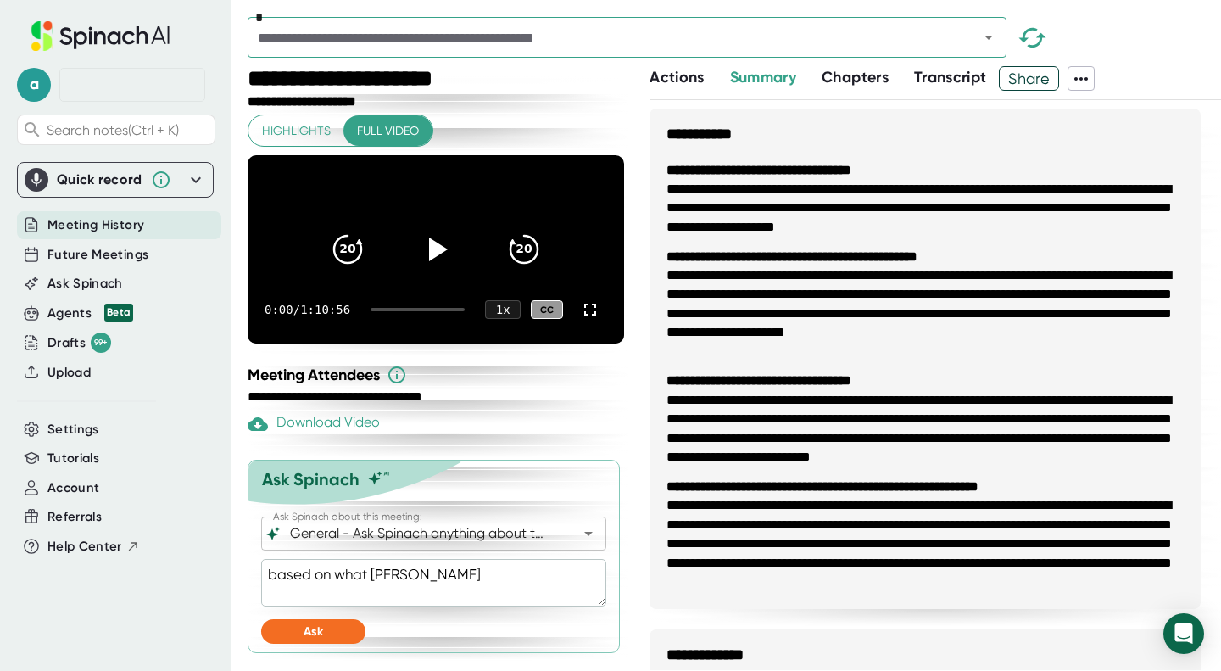
type textarea "based on what Stephanie"
type textarea "x"
type textarea "based on what Stephanie w"
type textarea "x"
type textarea "based on what Stephanie wa"
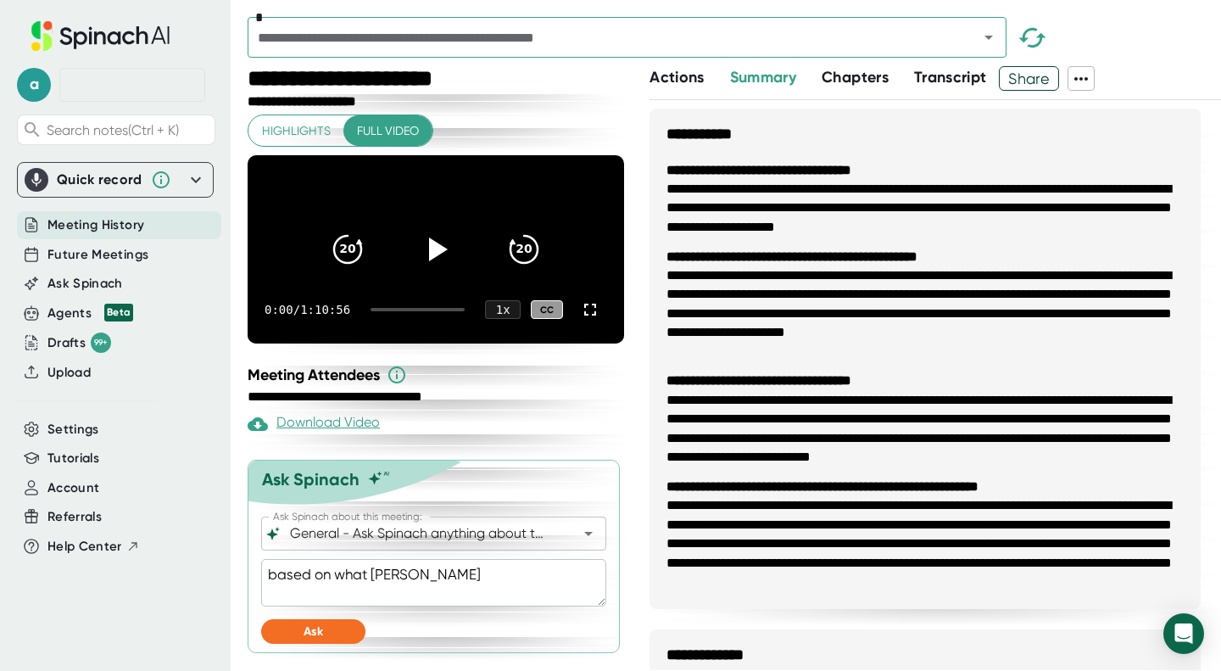
type textarea "x"
type textarea "based on what Stephanie was"
type textarea "x"
type textarea "based on what Stephanie was"
type textarea "x"
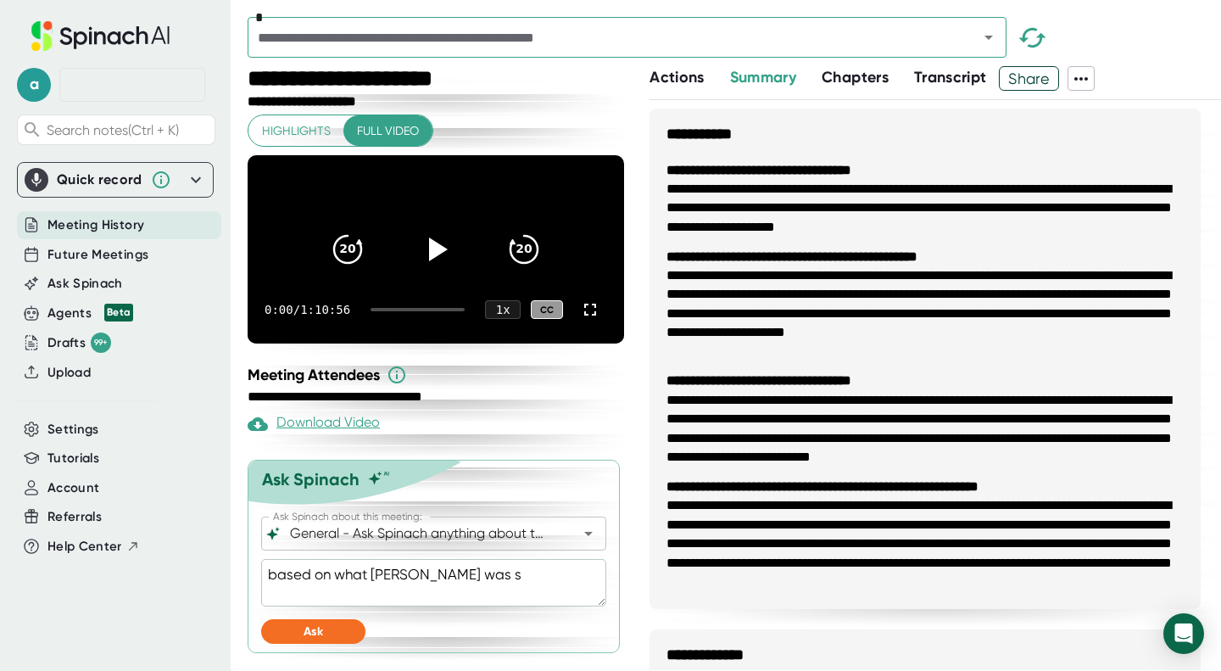
type textarea "based on what Stephanie was sa"
type textarea "x"
type textarea "based on what Stephanie was say"
type textarea "x"
type textarea "based on what Stephanie was sayi"
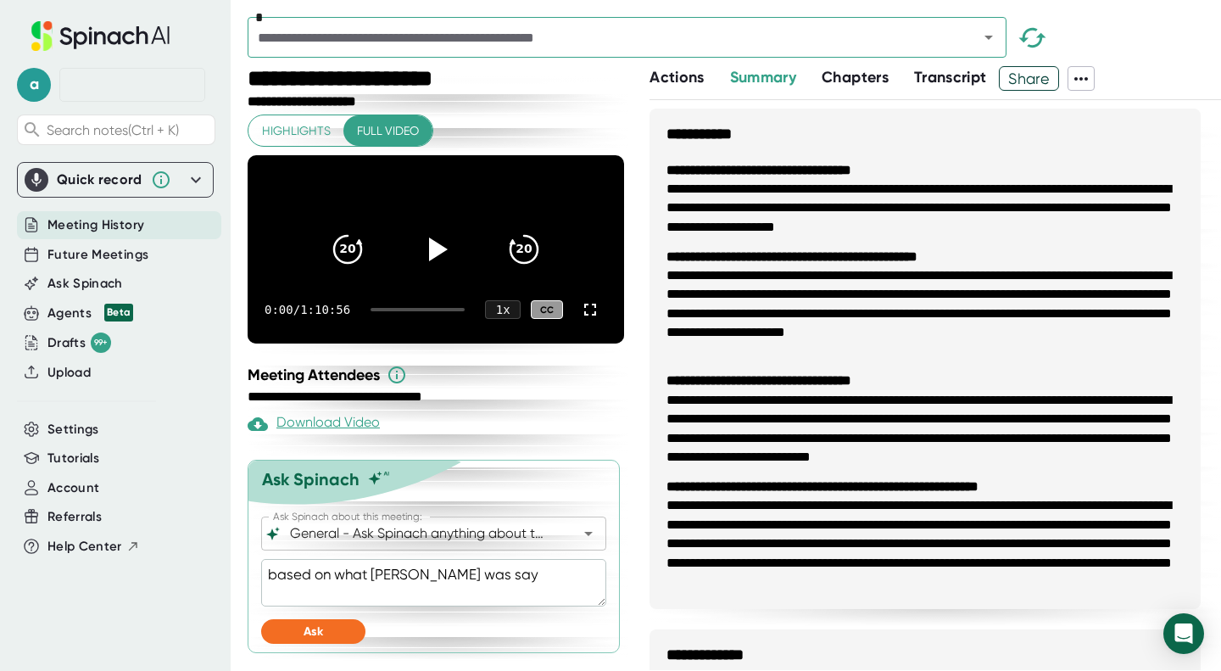
type textarea "x"
type textarea "based on what Stephanie was sayin"
type textarea "x"
type textarea "based on what Stephanie was saying"
type textarea "x"
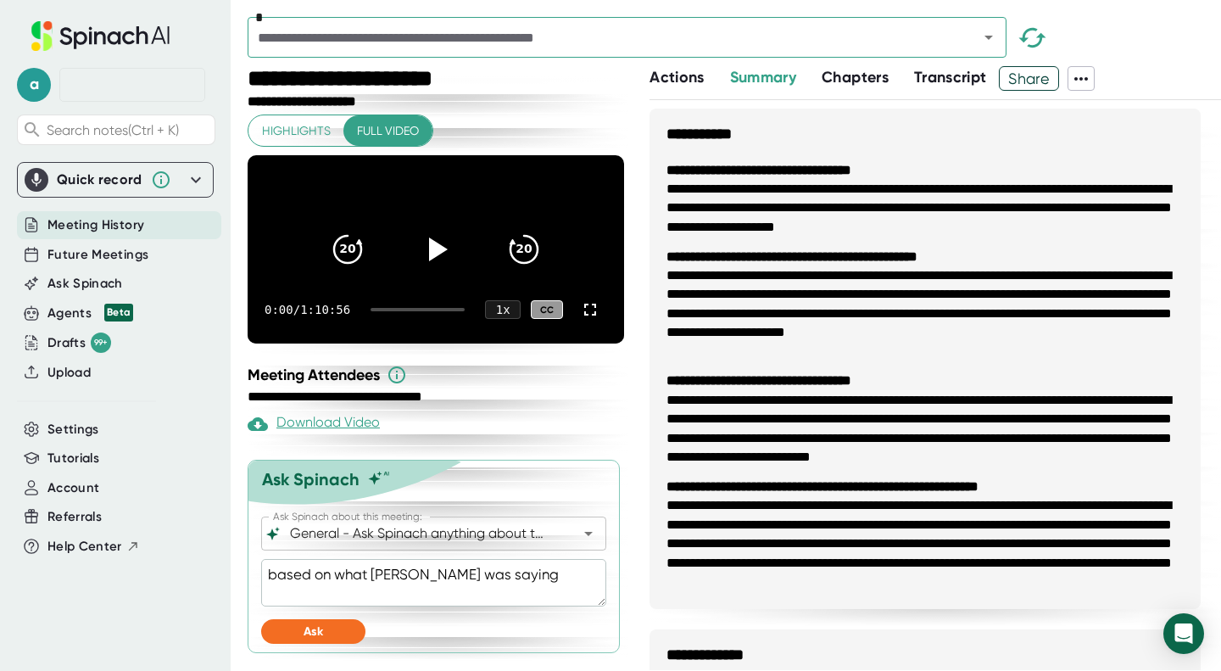
type textarea "based on what Stephanie was saying,"
type textarea "x"
type textarea "based on what Stephanie was saying,"
type textarea "x"
type textarea "based on what Stephanie was saying, w"
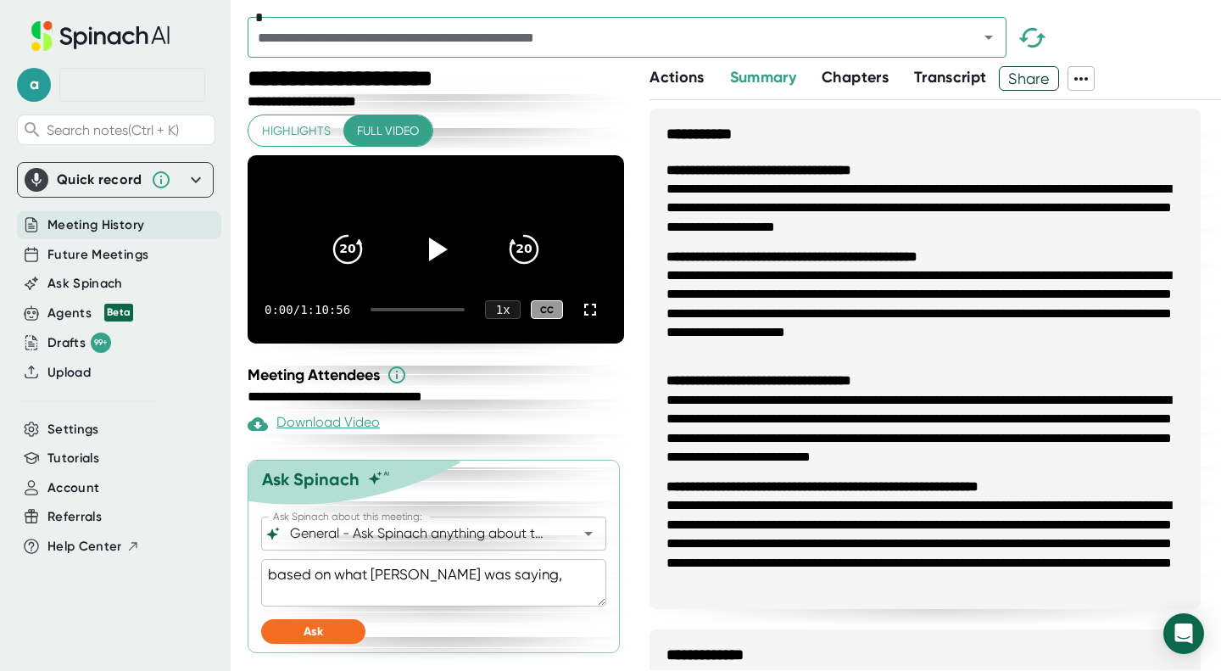
type textarea "x"
type textarea "based on what Stephanie was saying, wh"
type textarea "x"
type textarea "based on what Stephanie was saying, wha"
type textarea "x"
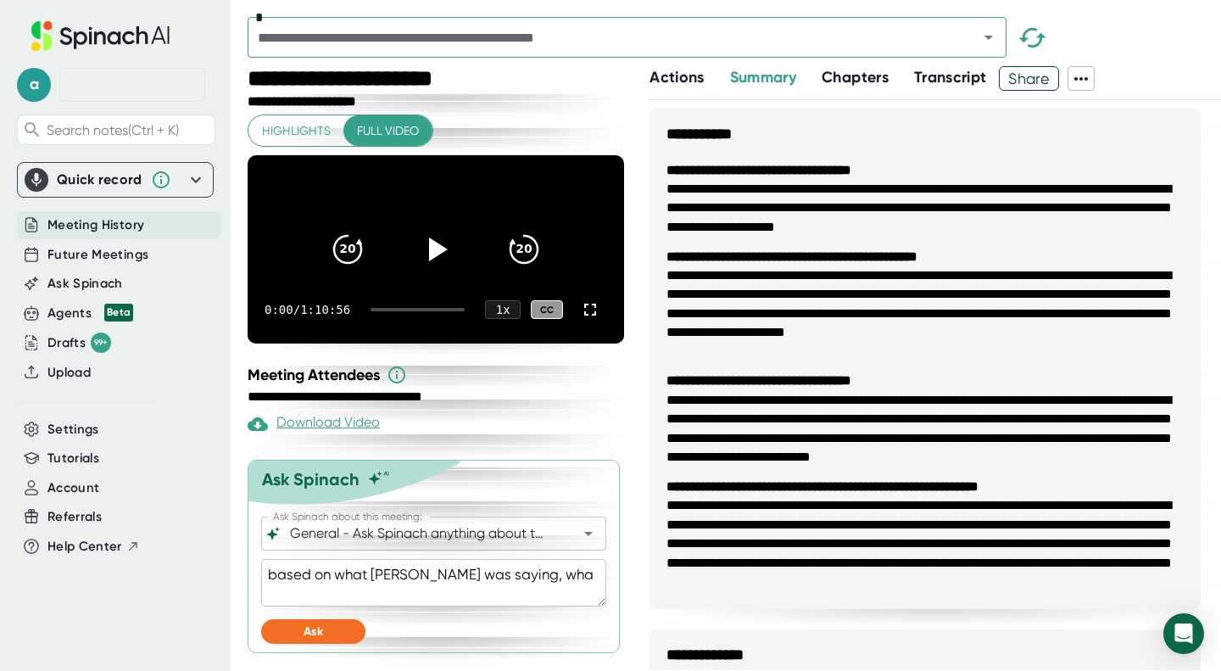
type textarea "based on what Stephanie was saying, what"
type textarea "x"
type textarea "based on what Stephanie was saying, what"
type textarea "x"
type textarea "based on what Stephanie was saying, what d"
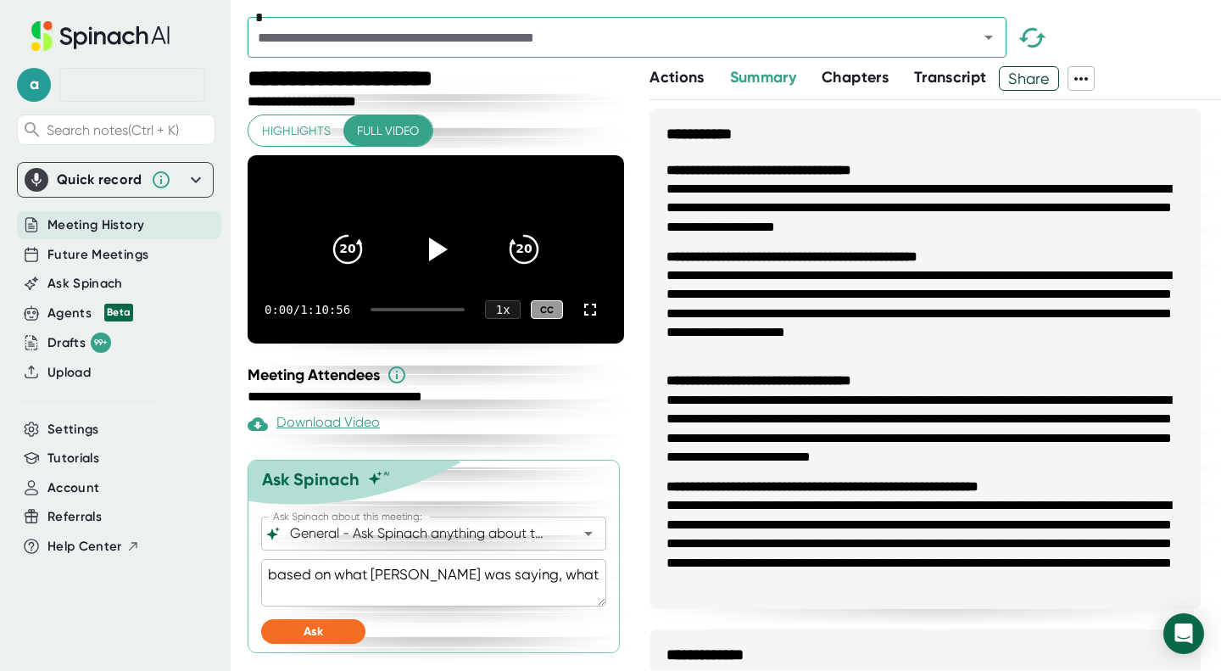
type textarea "x"
type textarea "based on what Stephanie was saying, what do"
type textarea "x"
type textarea "based on what Stephanie was saying, what do"
type textarea "x"
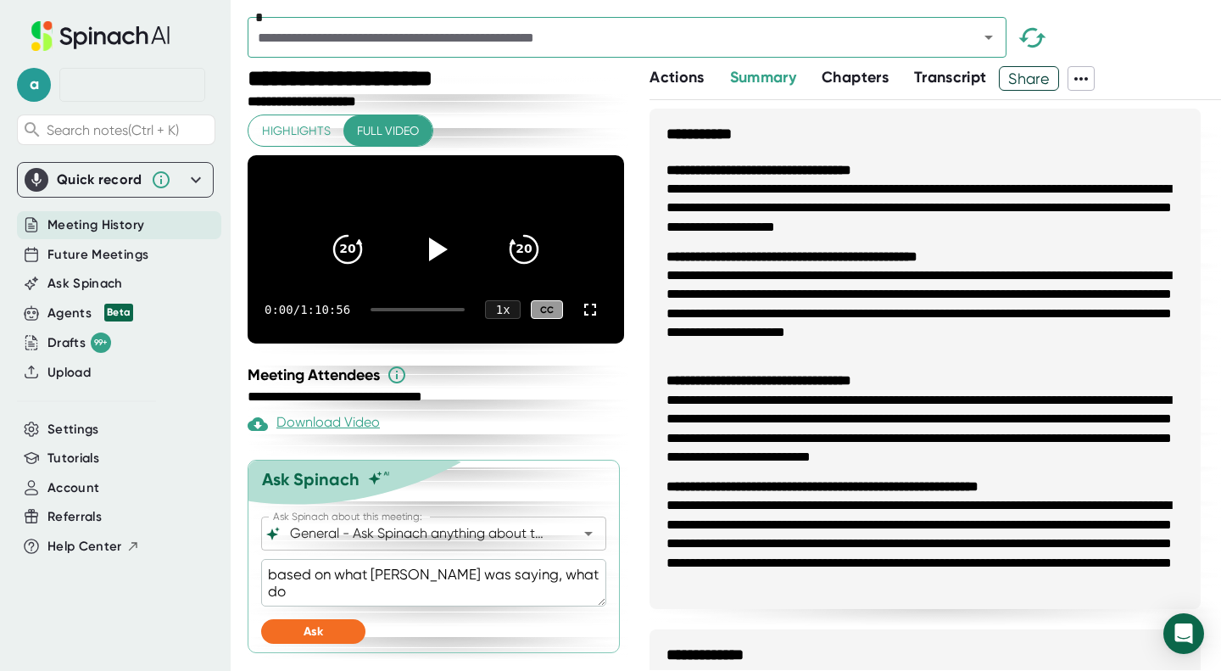
type textarea "based on what Stephanie was saying, what do w"
type textarea "x"
type textarea "based on what Stephanie was saying, what do we"
type textarea "x"
type textarea "based on what Stephanie was saying, what do we"
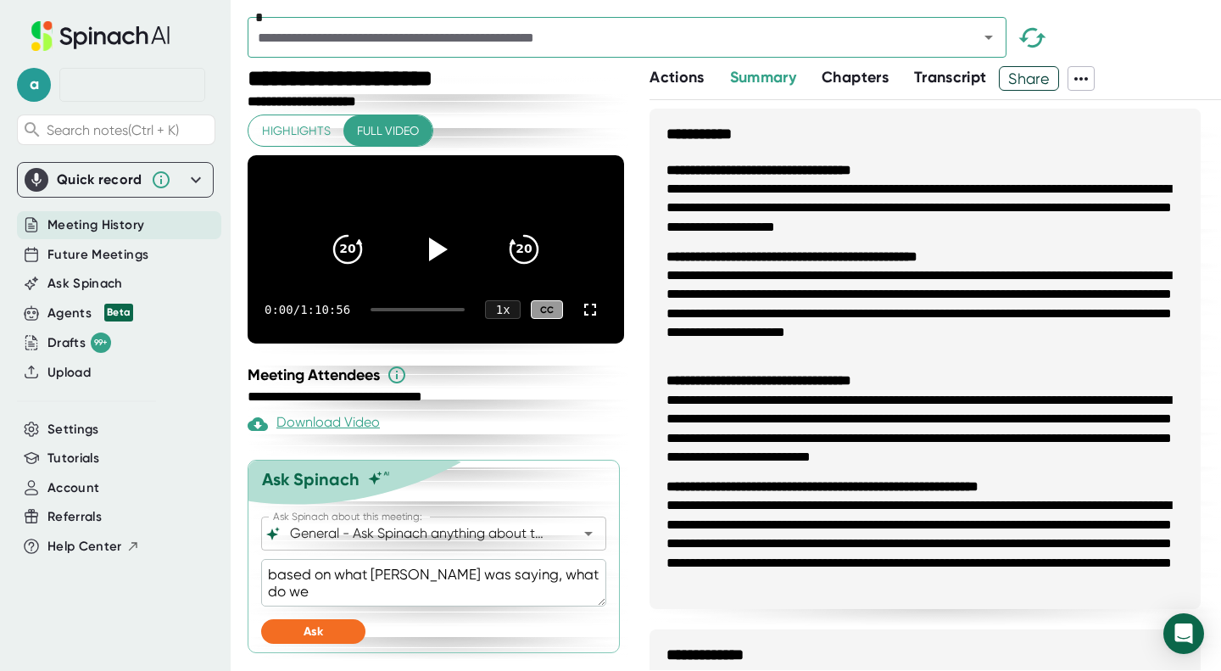
type textarea "x"
type textarea "based on what Stephanie was saying, what do we w"
type textarea "x"
type textarea "based on what Stephanie was saying, what do we"
type textarea "x"
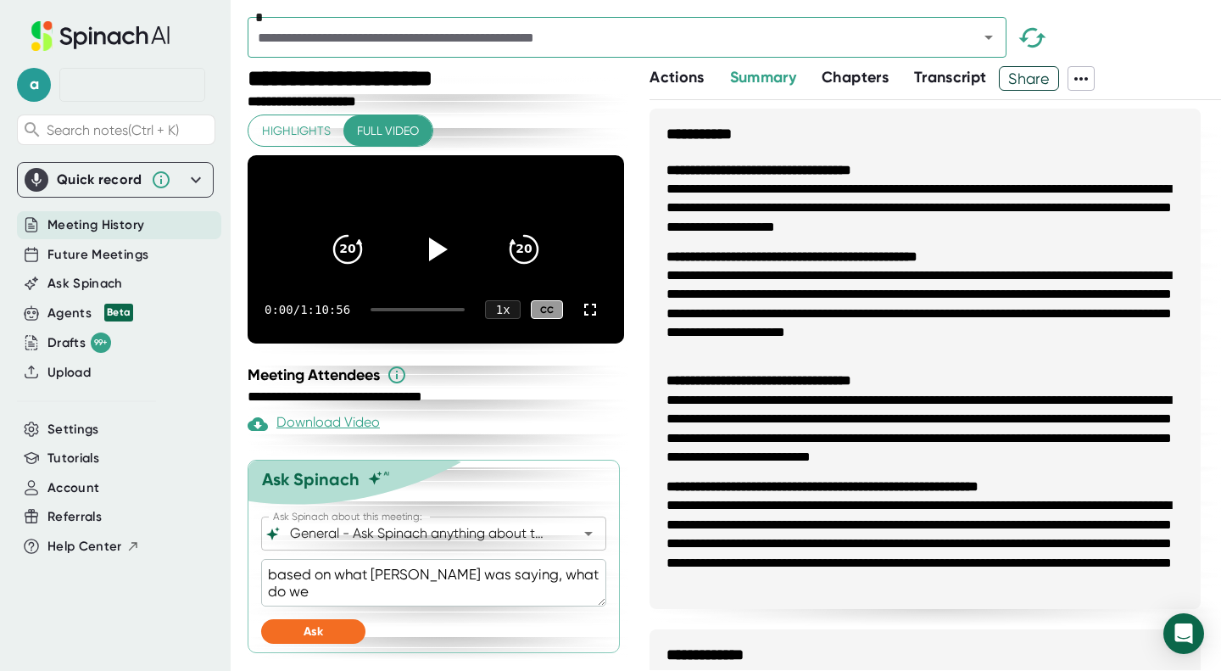
type textarea "based on what Stephanie was saying, what do we t"
type textarea "x"
type textarea "based on what Stephanie was saying, what do we th"
type textarea "x"
type textarea "based on what Stephanie was saying, what do we thi"
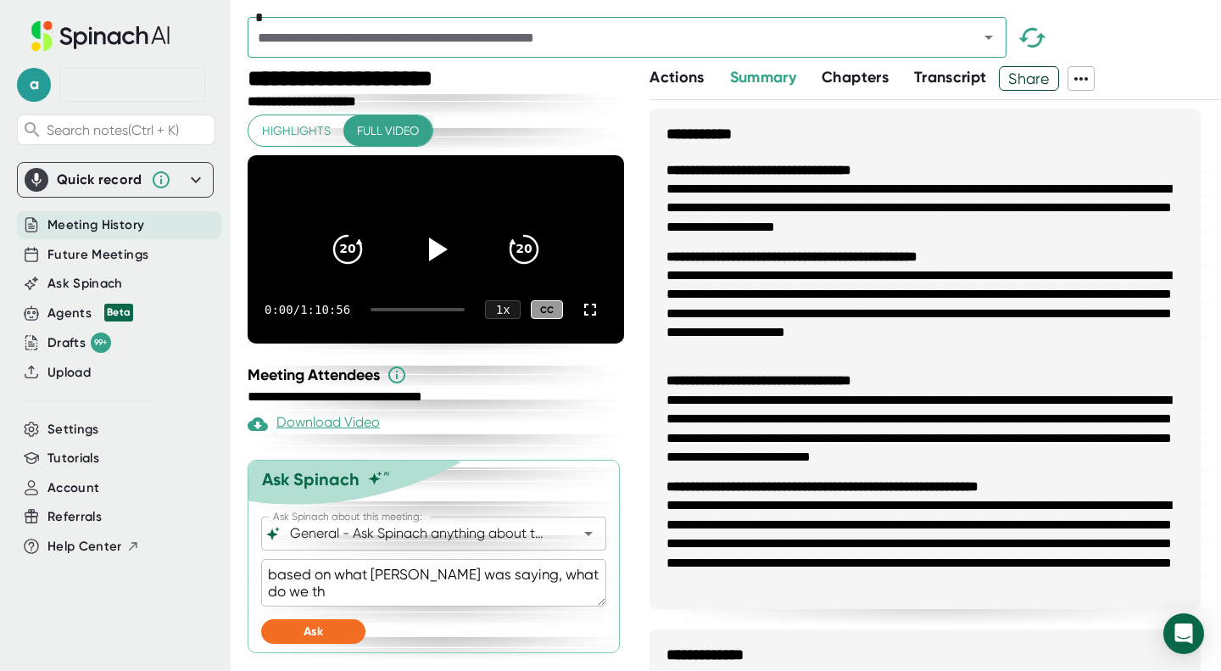
type textarea "x"
type textarea "based on what Stephanie was saying, what do we thin"
type textarea "x"
type textarea "based on what Stephanie was saying, what do we think"
type textarea "x"
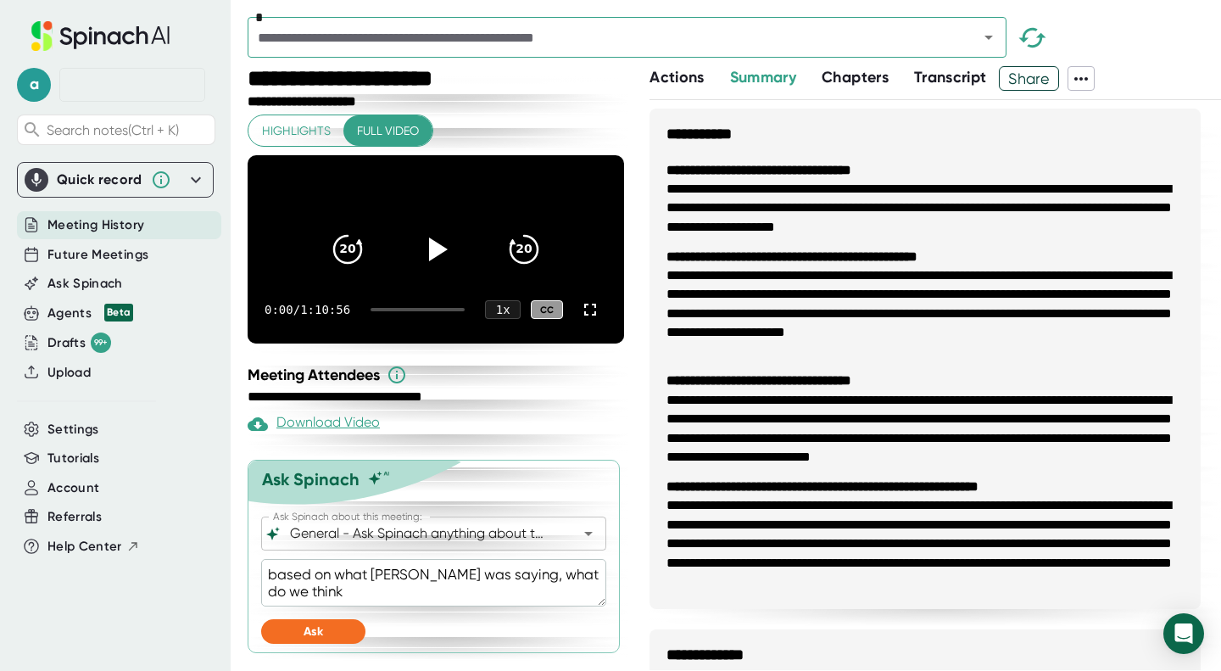
type textarea "based on what Stephanie was saying, what do we think"
type textarea "x"
type textarea "based on what Stephanie was saying, what do we think i"
type textarea "x"
type textarea "based on what Stephanie was saying, what do we think is"
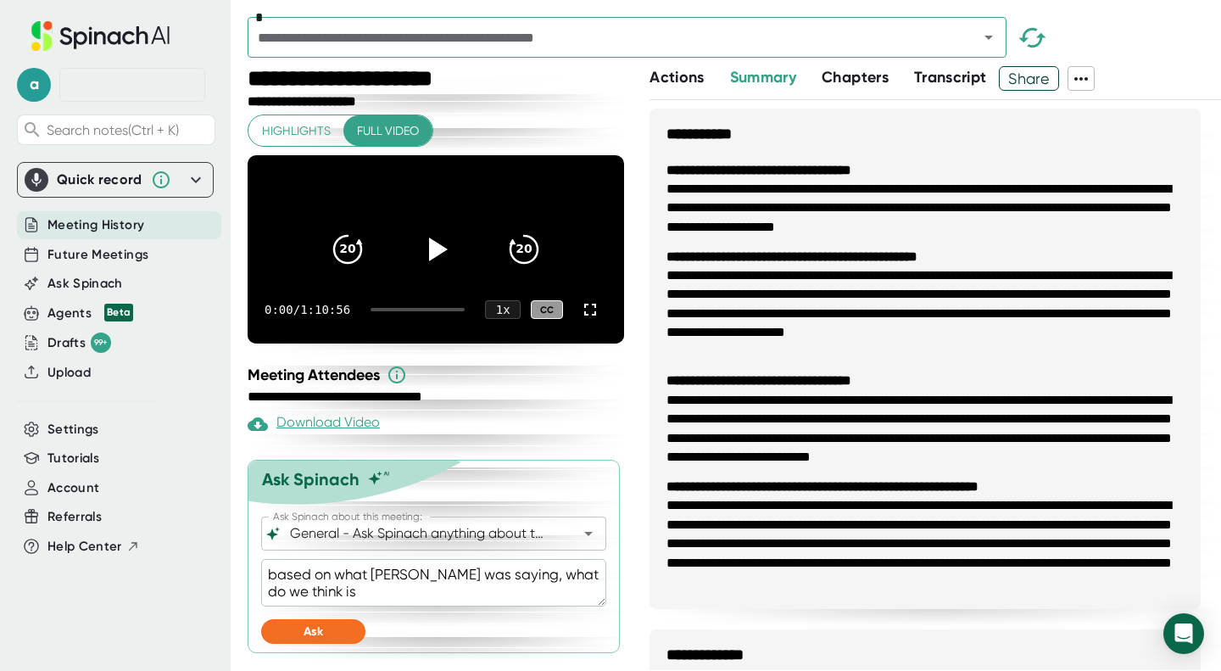
type textarea "x"
type textarea "based on what Stephanie was saying, what do we think is"
type textarea "x"
type textarea "based on what Stephanie was saying, what do we think is t"
type textarea "x"
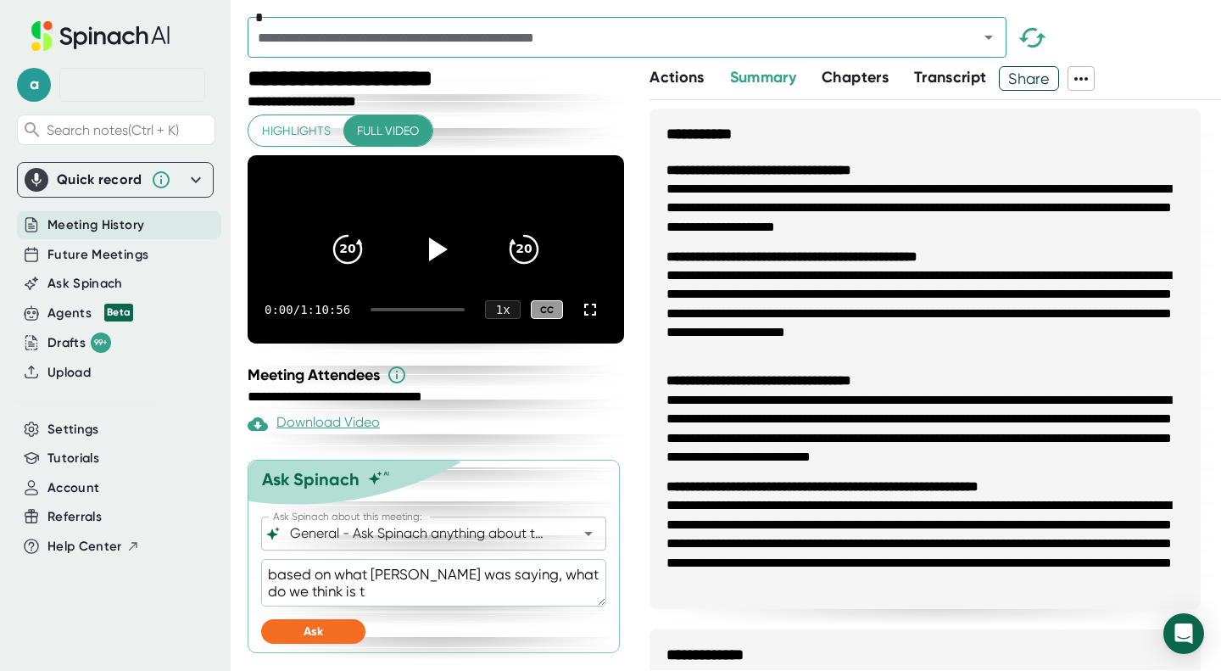
type textarea "based on what Stephanie was saying, what do we think is th"
type textarea "x"
type textarea "based on what Stephanie was saying, what do we think is the"
type textarea "x"
type textarea "based on what Stephanie was saying, what do we think is the"
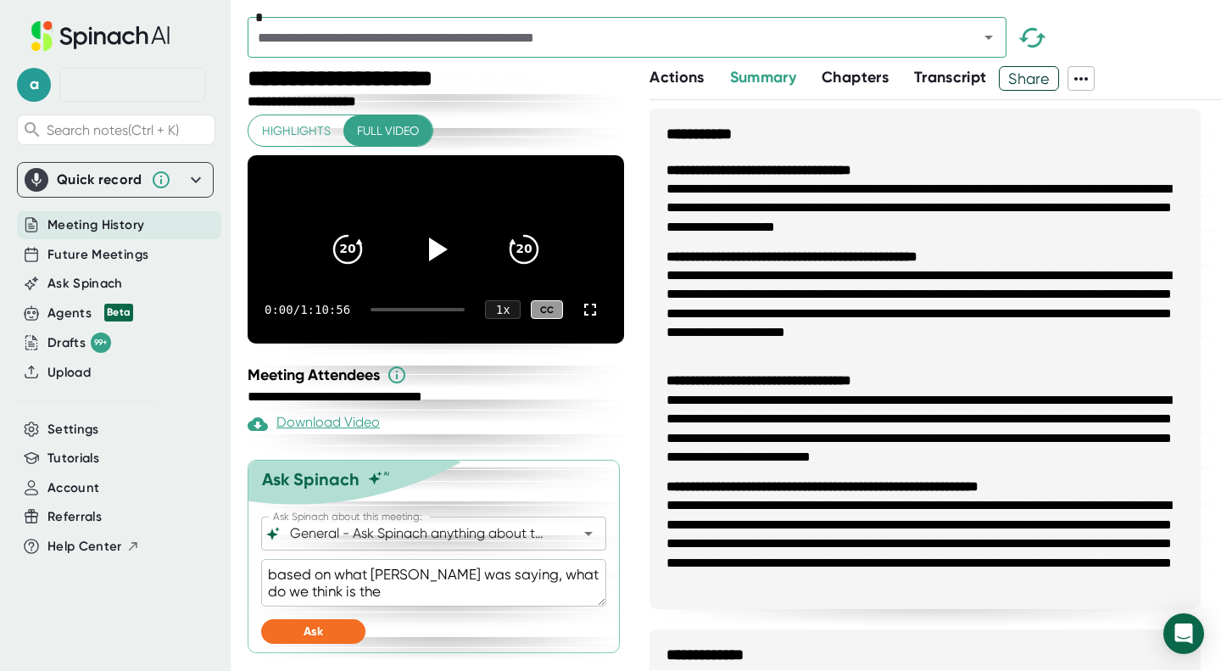
type textarea "x"
type textarea "based on what Stephanie was saying, what do we think is the f"
type textarea "x"
type textarea "based on what Stephanie was saying, what do we think is the fe"
type textarea "x"
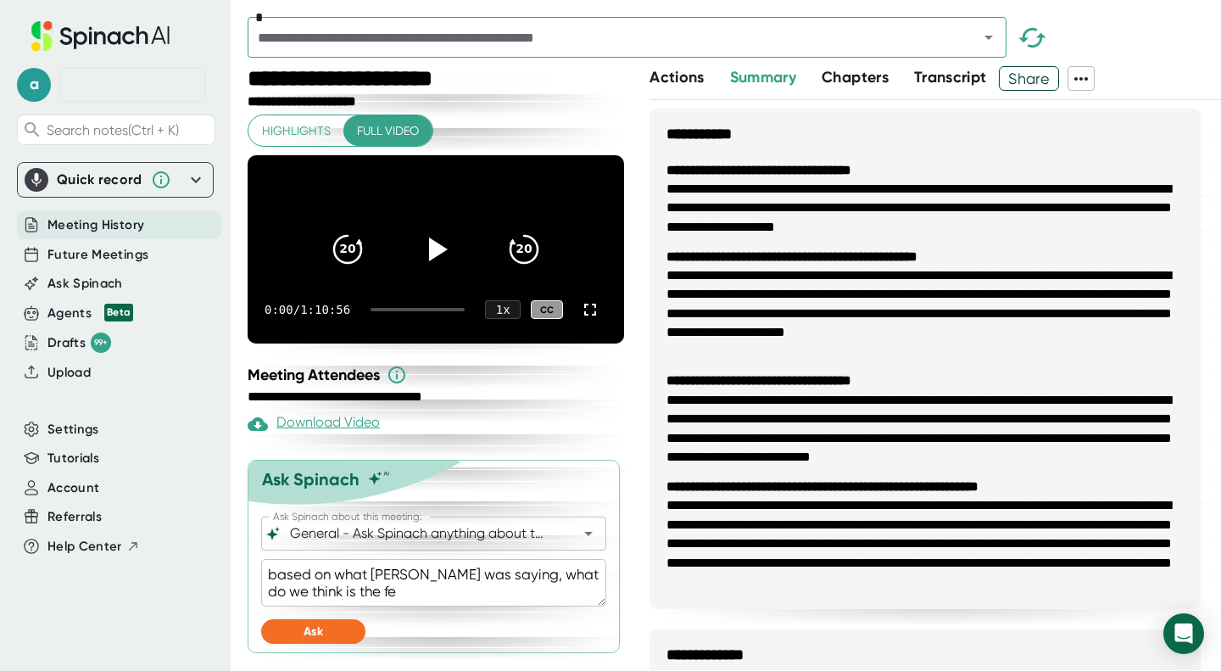
type textarea "based on what Stephanie was saying, what do we think is the fee"
type textarea "x"
type textarea "based on what Stephanie was saying, what do we think is the feel"
type textarea "x"
type textarea "based on what Stephanie was saying, what do we think is the feeli"
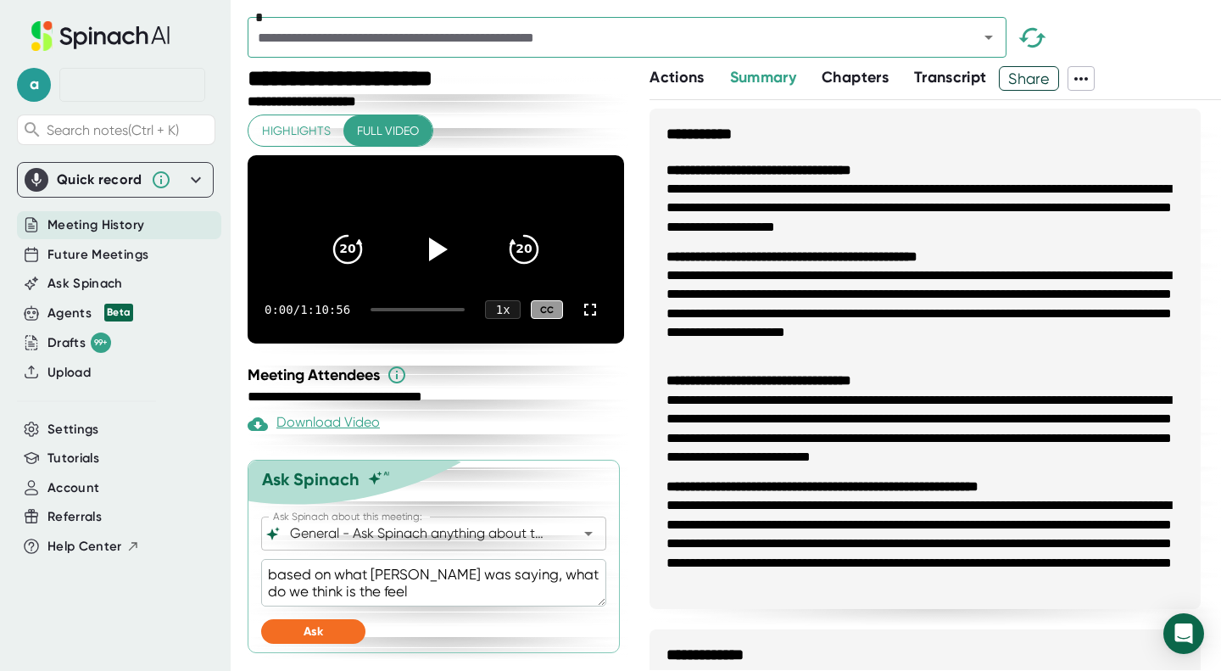
type textarea "x"
type textarea "based on what Stephanie was saying, what do we think is the feelin"
type textarea "x"
type textarea "based on what Stephanie was saying, what do we think is the feeling"
type textarea "x"
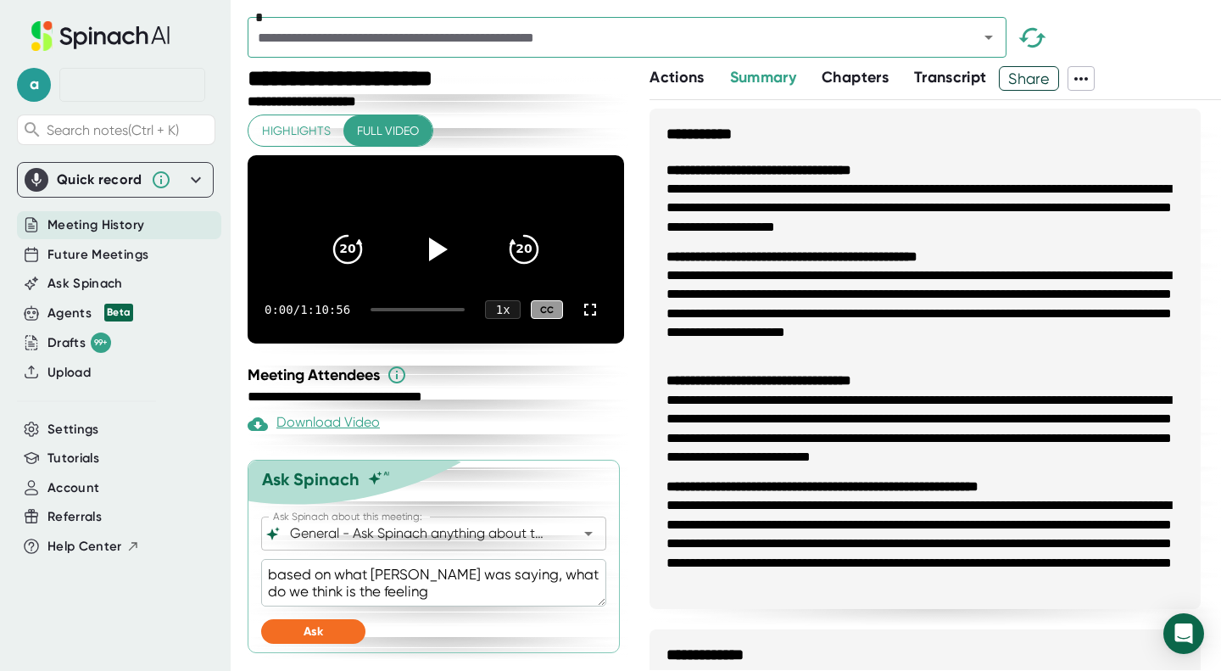
type textarea "based on what Stephanie was saying, what do we think is the feeling"
type textarea "x"
type textarea "based on what Stephanie was saying, what do we think is the feeling o"
type textarea "x"
type textarea "based on what Stephanie was saying, what do we think is the feeling of"
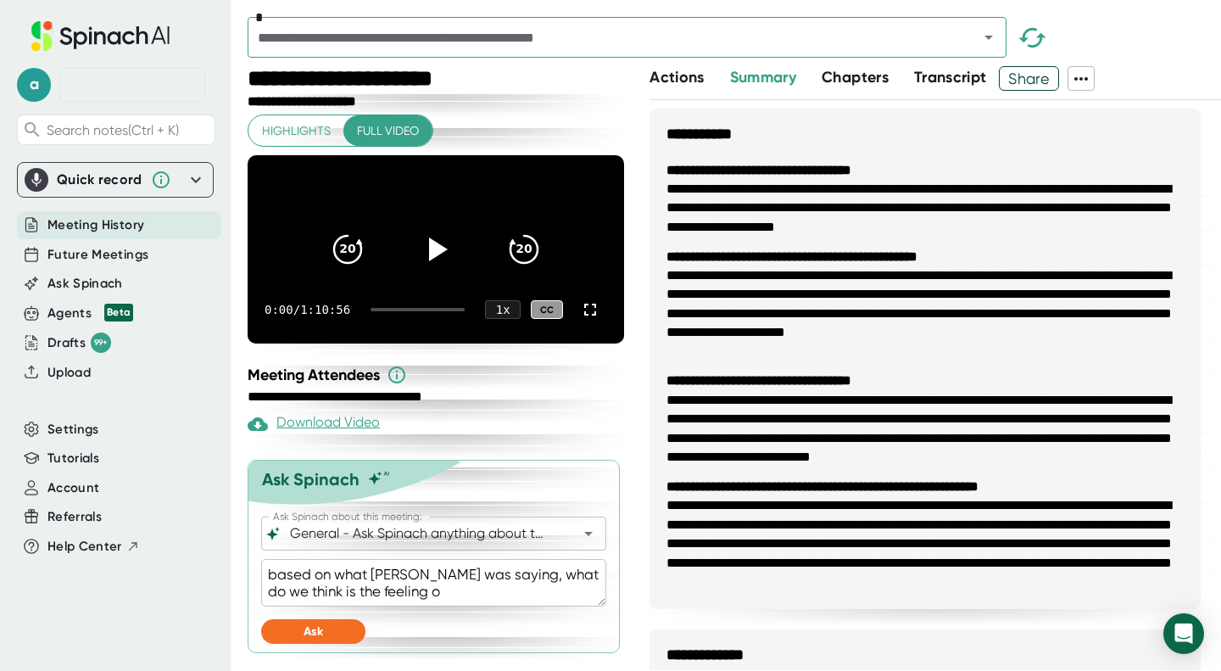
type textarea "x"
type textarea "based on what Stephanie was saying, what do we think is the feeling of"
type textarea "x"
type textarea "based on what Stephanie was saying, what do we think is the feeling of s"
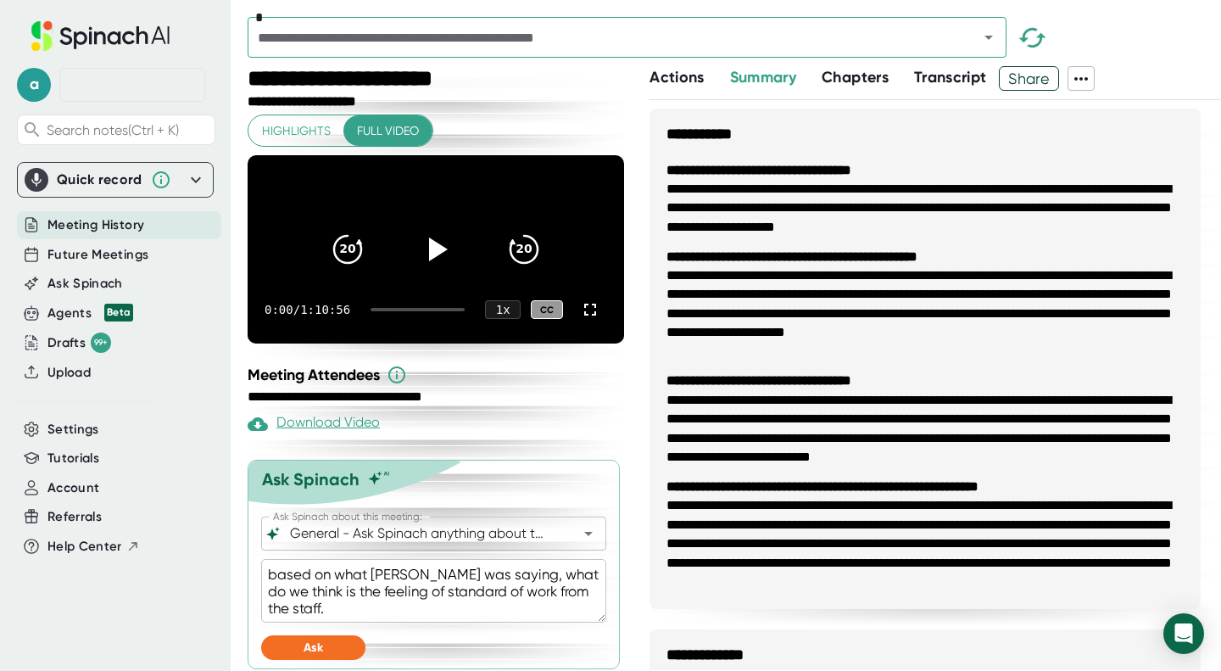
scroll to position [23, 0]
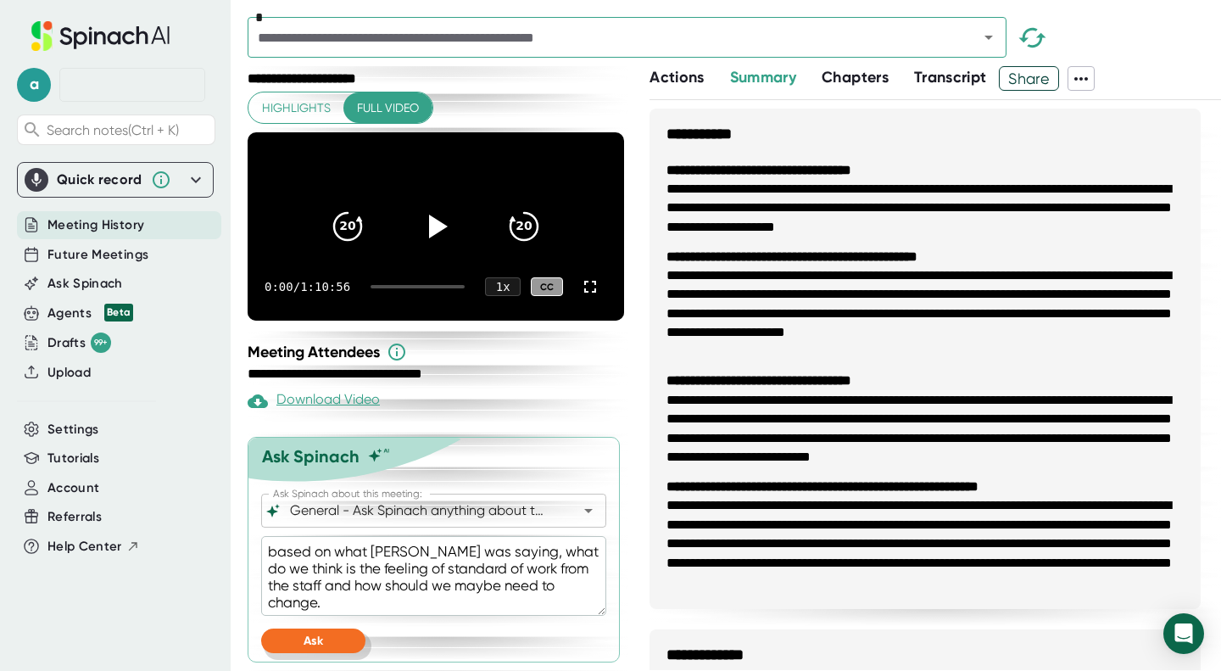
click at [318, 648] on span "Ask" at bounding box center [312, 640] width 19 height 14
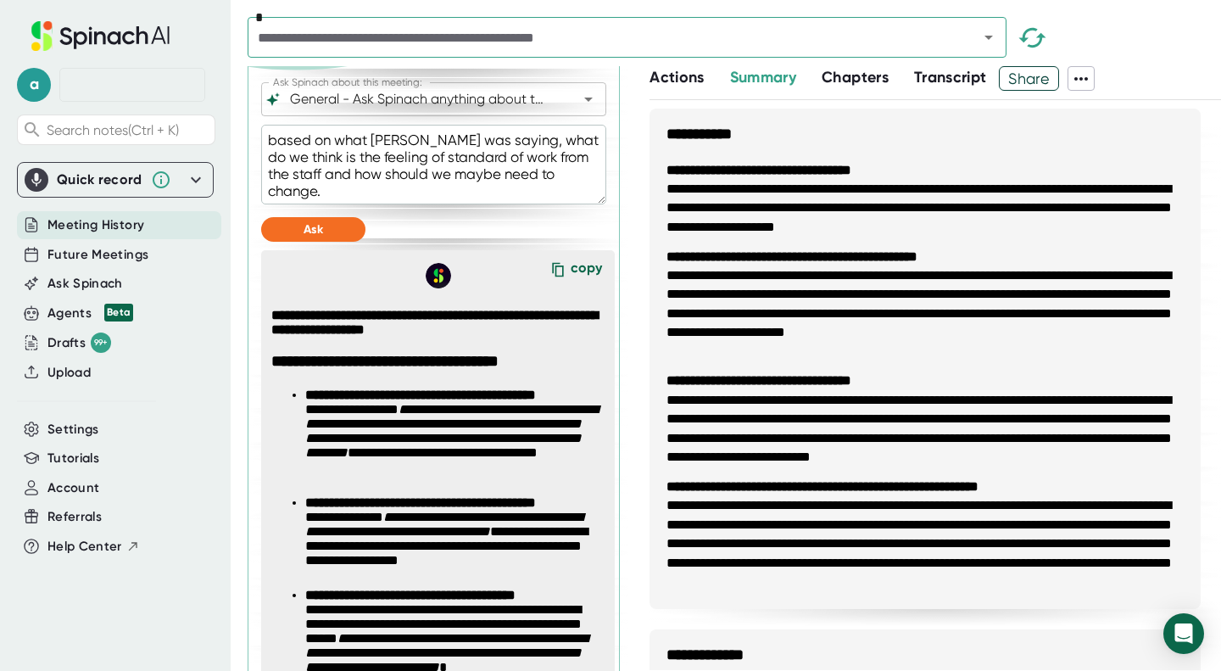
scroll to position [435, 0]
click at [570, 280] on div "copy" at bounding box center [585, 270] width 31 height 23
click at [570, 277] on div "copy" at bounding box center [585, 270] width 31 height 23
click at [965, 75] on span "Transcript" at bounding box center [950, 77] width 73 height 19
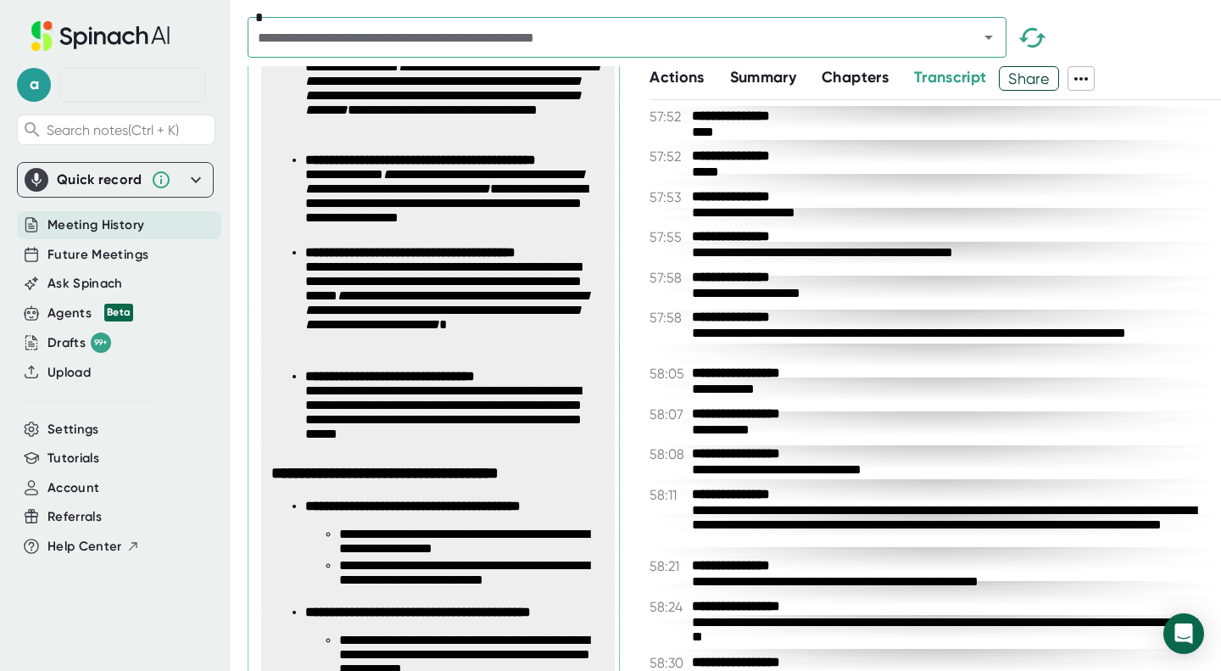
scroll to position [787, 0]
